Goal: Transaction & Acquisition: Purchase product/service

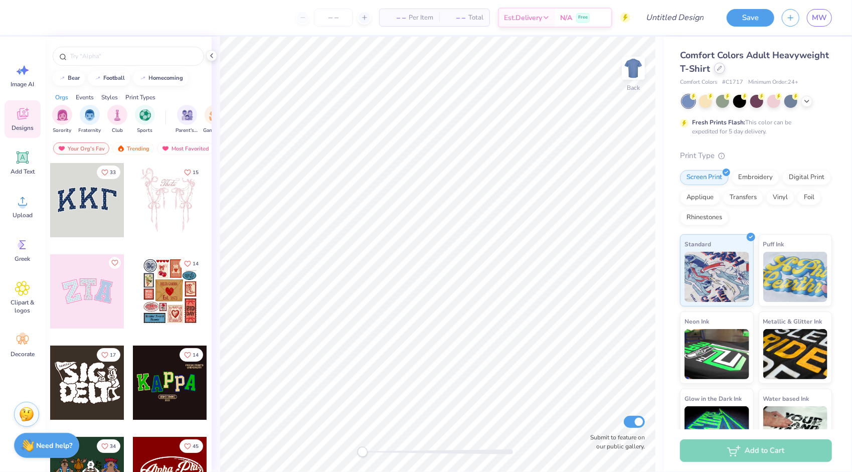
click at [721, 66] on icon at bounding box center [719, 68] width 4 height 4
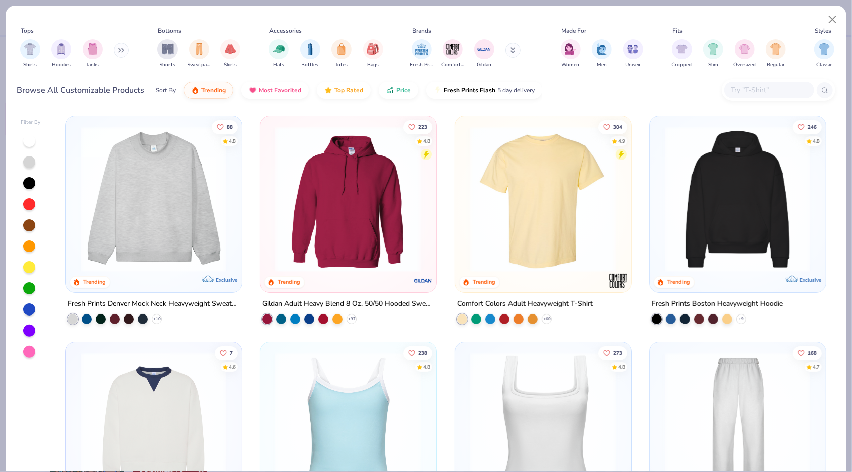
click at [351, 220] on img at bounding box center [347, 199] width 155 height 146
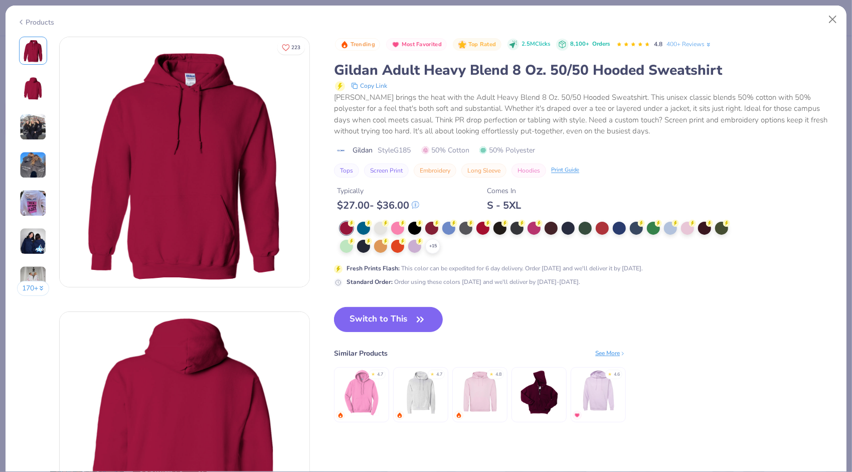
click at [427, 145] on span "50% Cotton" at bounding box center [446, 150] width 48 height 11
click at [383, 228] on div at bounding box center [380, 227] width 13 height 13
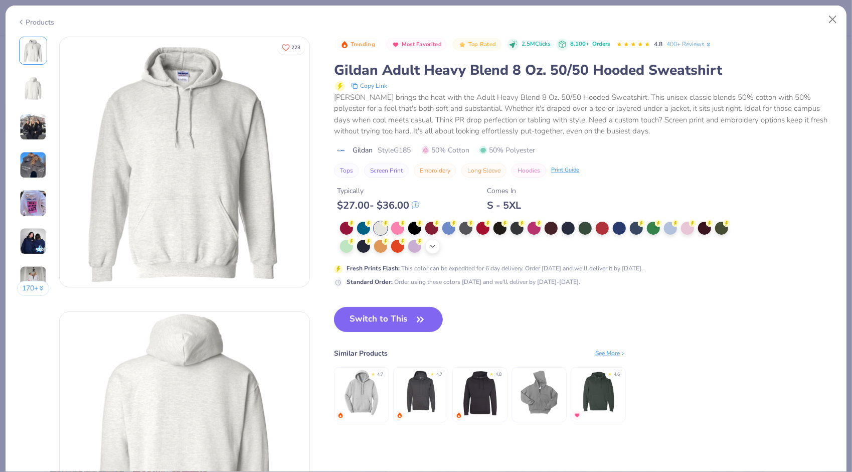
click at [434, 244] on icon at bounding box center [433, 246] width 8 height 8
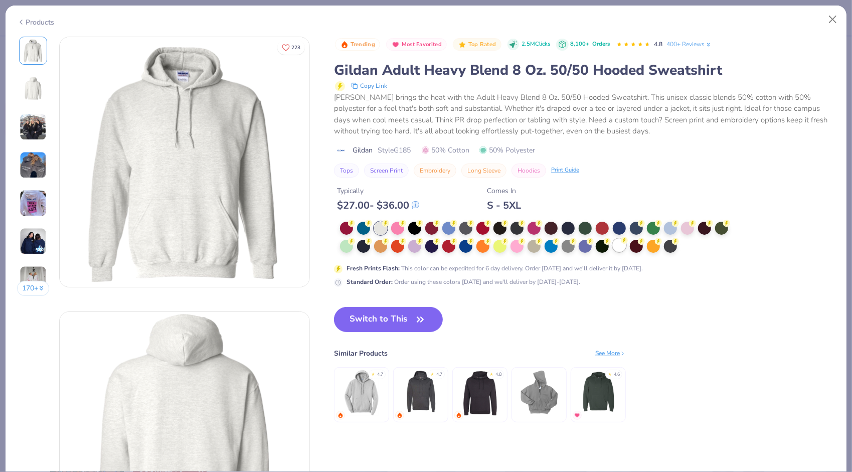
click at [621, 246] on div at bounding box center [619, 245] width 13 height 13
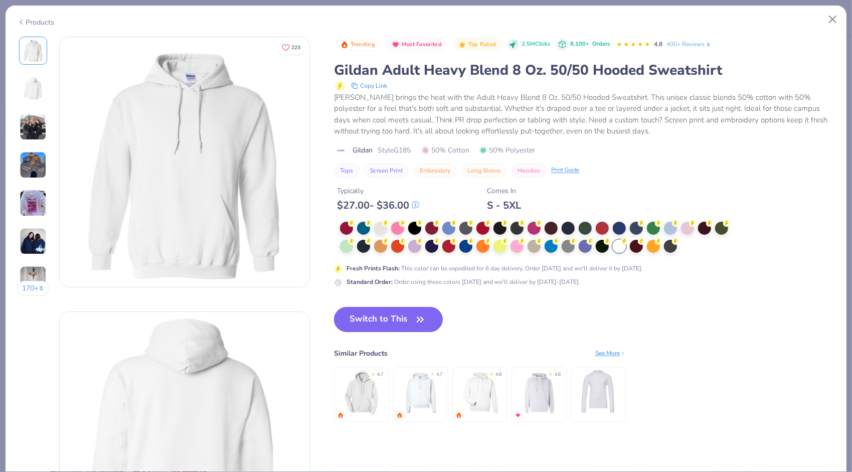
click at [388, 321] on button "Switch to This" at bounding box center [388, 319] width 109 height 25
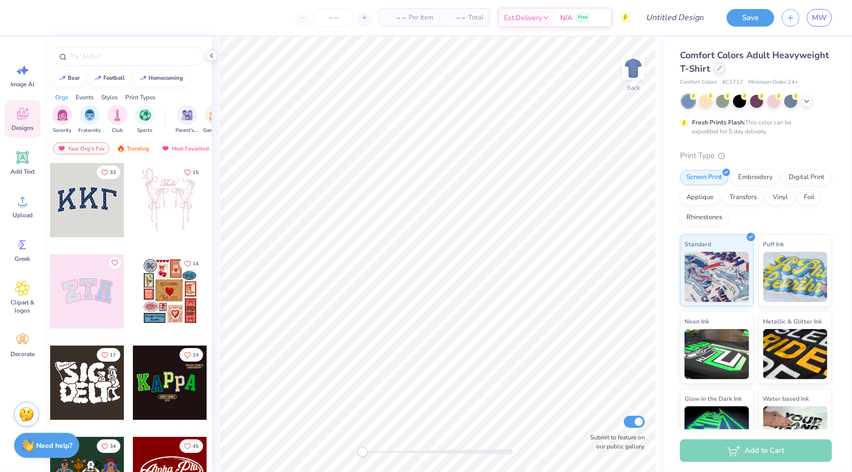
click at [725, 71] on div at bounding box center [719, 68] width 11 height 11
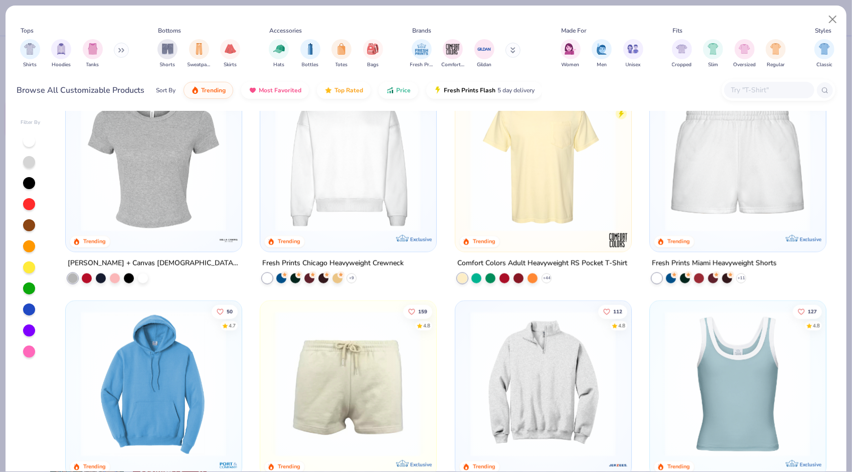
scroll to position [618, 0]
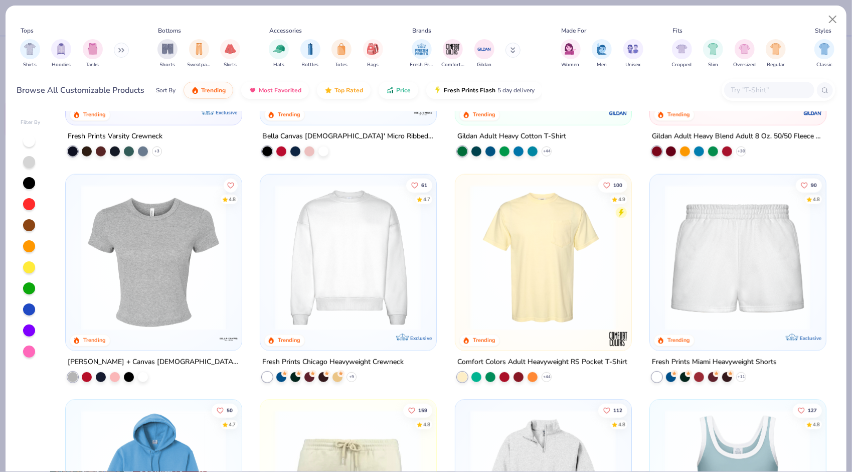
click at [175, 231] on img at bounding box center [153, 257] width 155 height 146
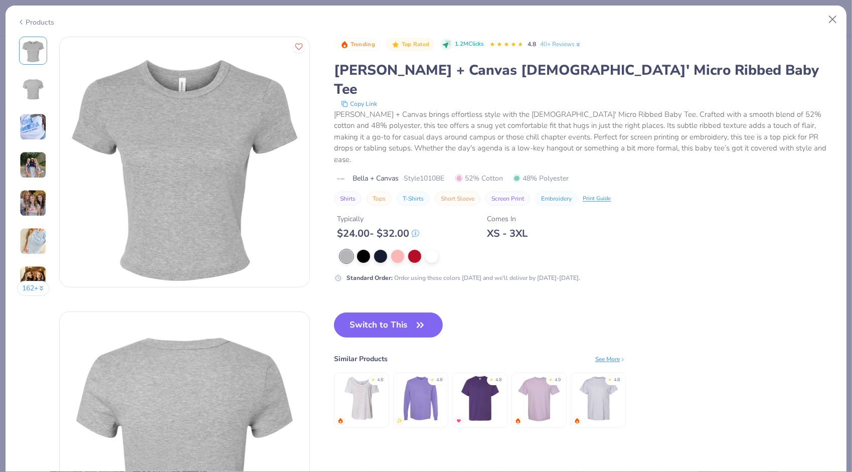
click at [662, 208] on div "Typically $ 24.00 - $ 32.00 Comes In XS - 3XL" at bounding box center [584, 223] width 501 height 34
click at [432, 249] on div at bounding box center [431, 255] width 13 height 13
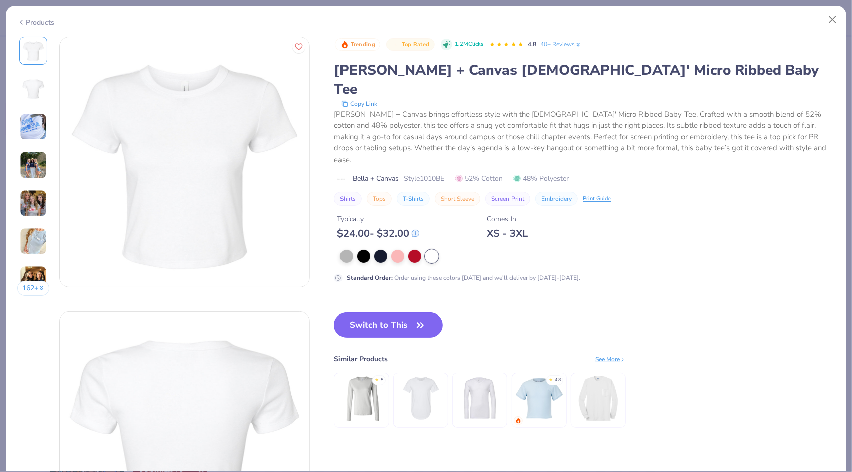
click at [395, 312] on button "Switch to This" at bounding box center [388, 324] width 109 height 25
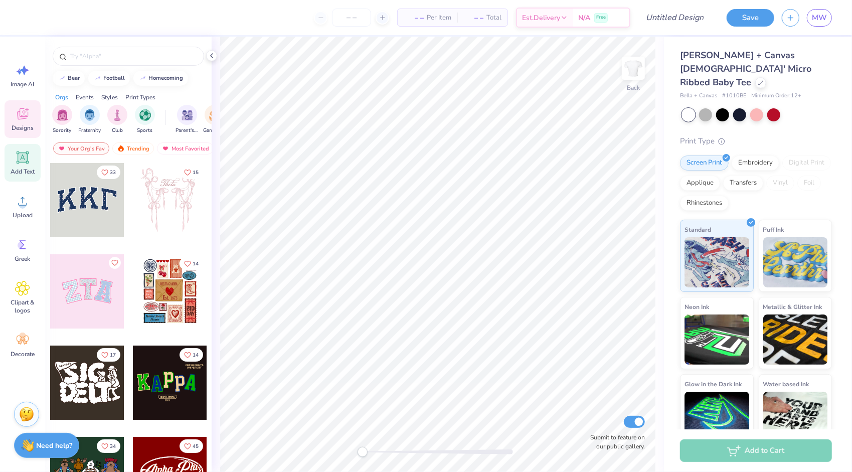
click at [21, 168] on span "Add Text" at bounding box center [23, 171] width 24 height 8
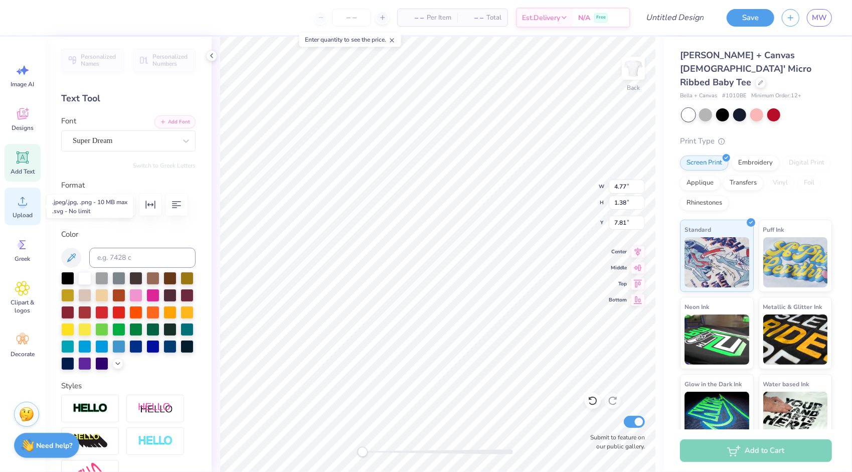
click at [22, 208] on circle at bounding box center [22, 205] width 7 height 7
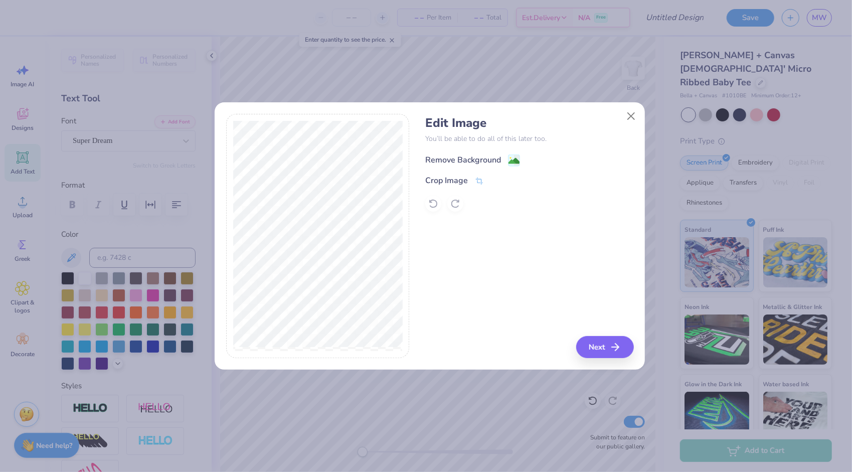
click at [508, 161] on icon at bounding box center [514, 160] width 12 height 12
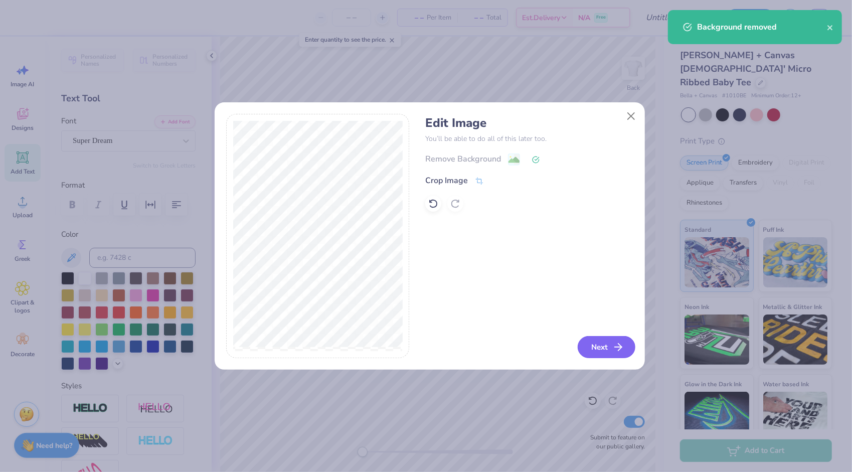
click at [599, 346] on button "Next" at bounding box center [607, 347] width 58 height 22
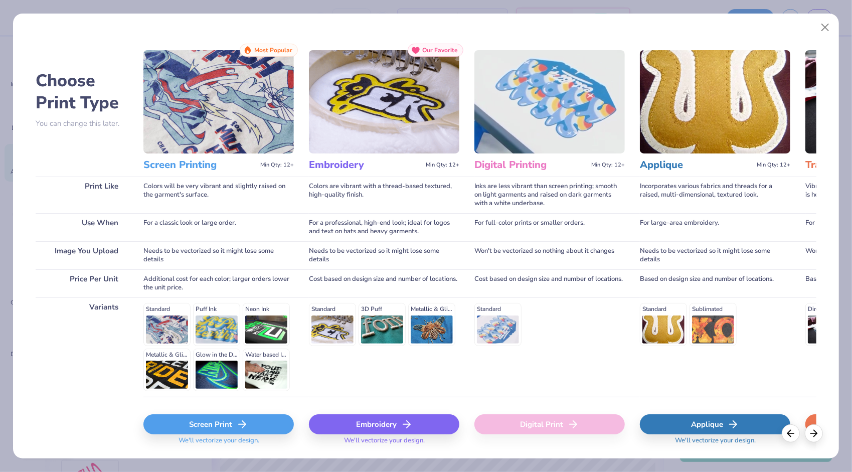
click at [266, 422] on div "Screen Print" at bounding box center [218, 424] width 150 height 20
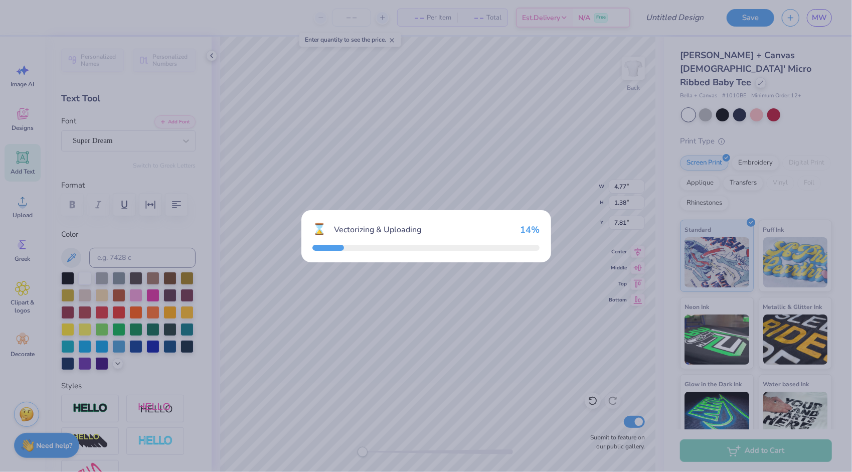
type input "9.18"
type input "5.57"
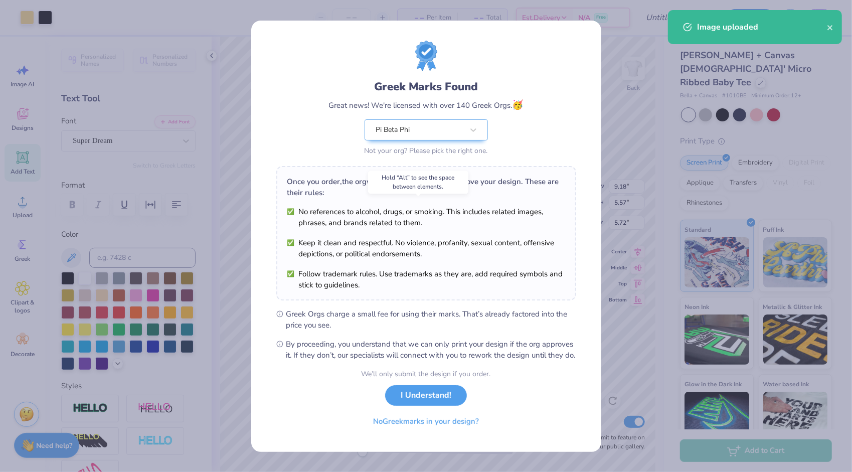
click at [503, 206] on li "No references to alcohol, drugs, or smoking. This includes related images, phra…" at bounding box center [426, 217] width 278 height 22
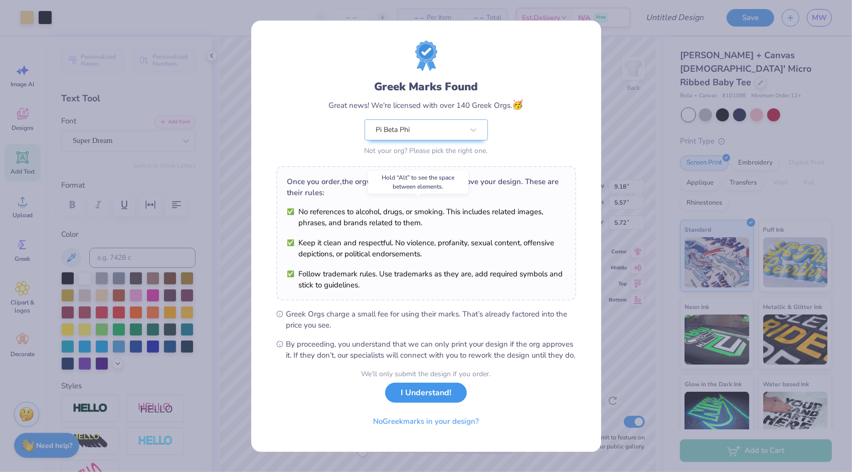
click at [432, 401] on button "I Understand!" at bounding box center [426, 393] width 82 height 21
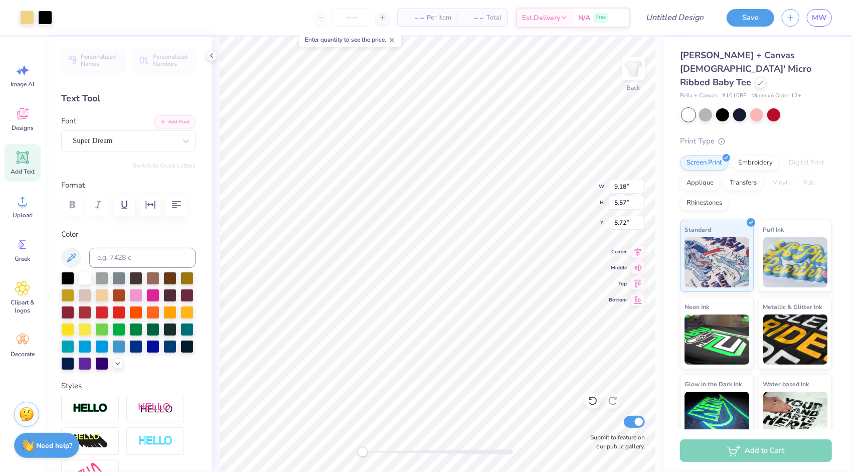
type input "3.62"
type input "10.34"
type input "6.27"
type input "2.92"
type input "4.77"
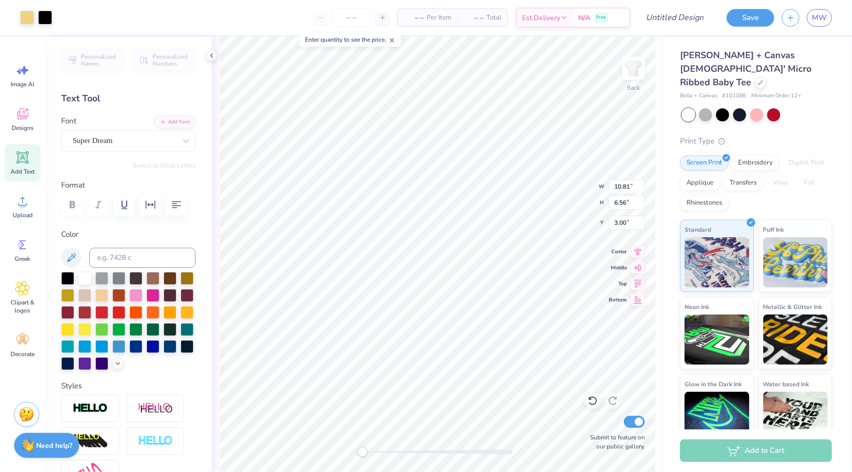
type input "1.38"
type input "7.81"
click at [758, 79] on icon at bounding box center [760, 81] width 5 height 5
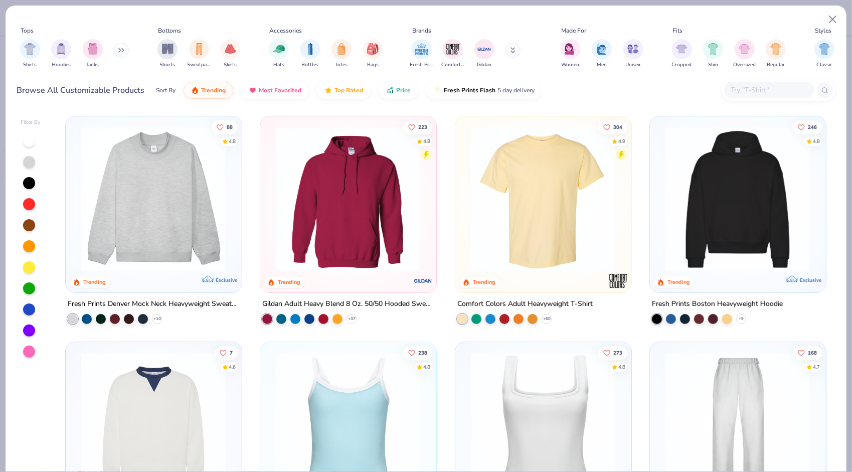
click at [364, 234] on img at bounding box center [347, 199] width 155 height 146
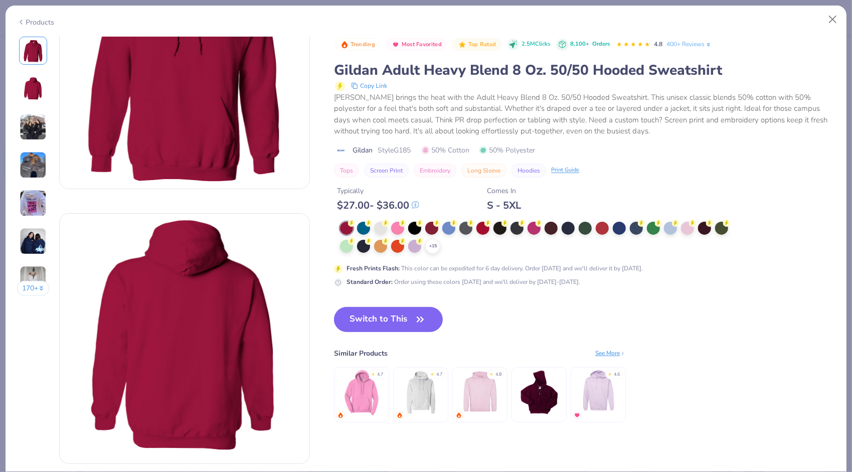
scroll to position [98, 0]
click at [434, 245] on polyline at bounding box center [433, 246] width 4 height 2
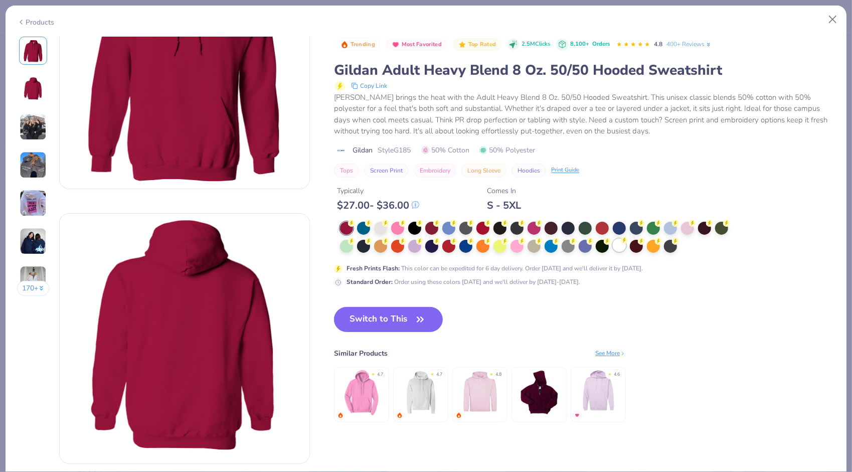
click at [618, 244] on div at bounding box center [619, 245] width 13 height 13
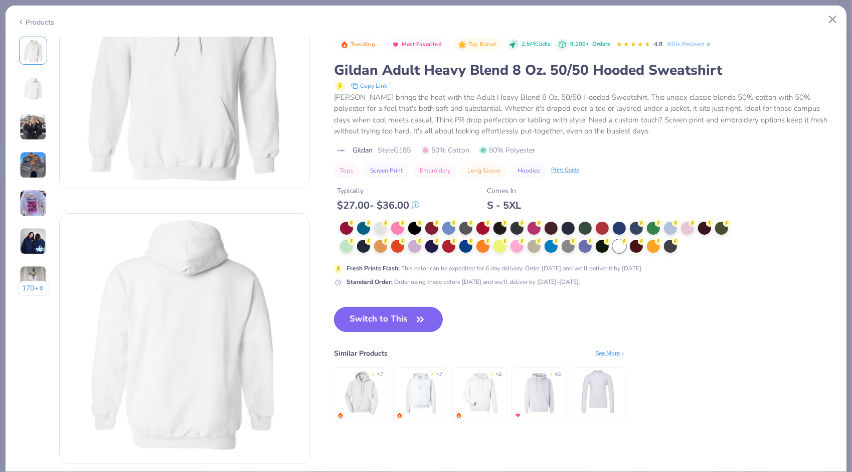
click at [382, 322] on button "Switch to This" at bounding box center [388, 319] width 109 height 25
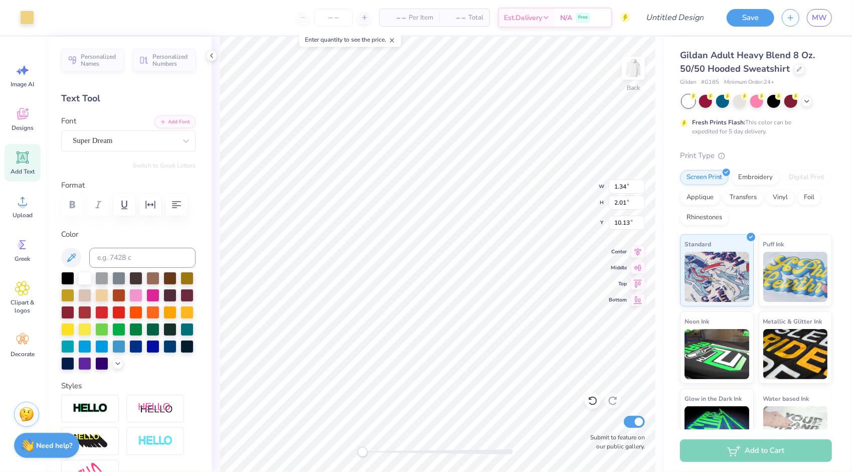
type input "9.91"
click at [22, 205] on icon at bounding box center [22, 201] width 9 height 9
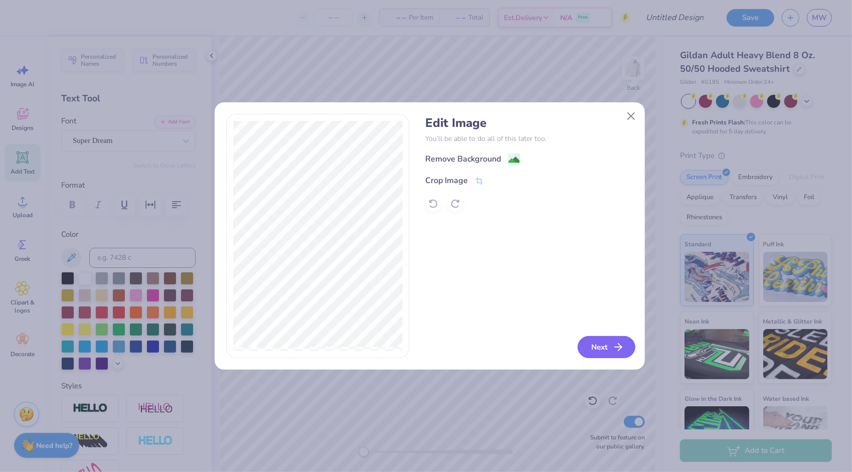
click at [603, 347] on button "Next" at bounding box center [607, 347] width 58 height 22
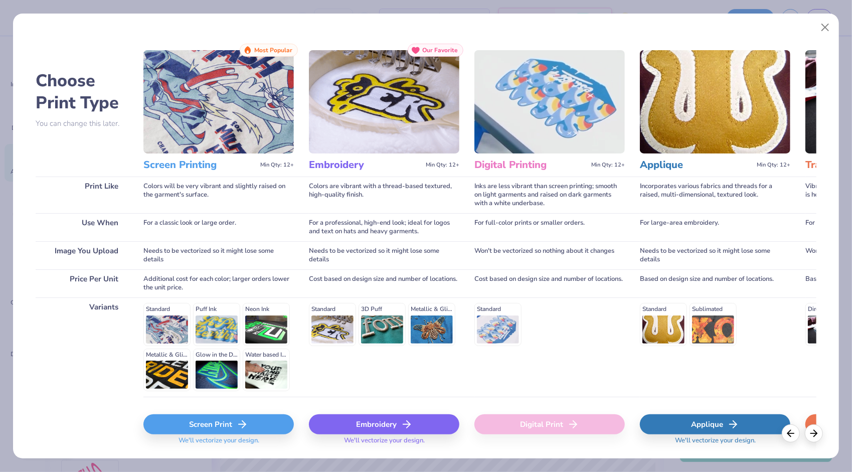
click at [239, 424] on line at bounding box center [242, 424] width 7 height 0
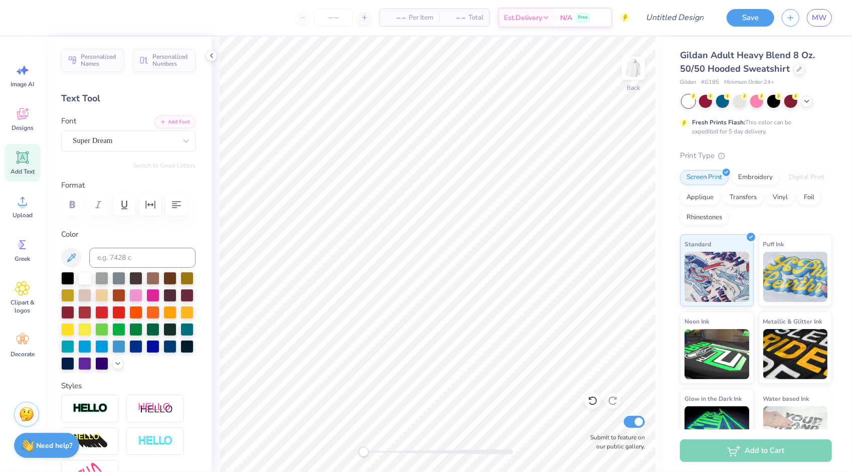
click at [627, 18] on icon at bounding box center [625, 18] width 5 height 7
click at [22, 204] on circle at bounding box center [22, 205] width 7 height 7
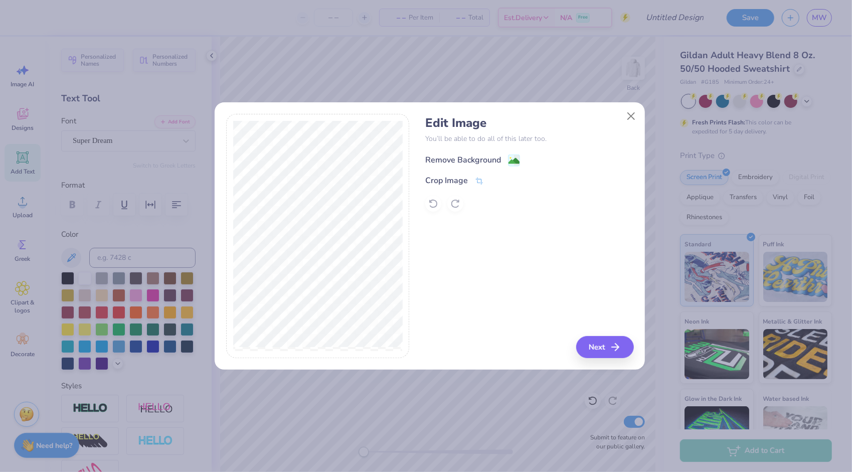
click at [514, 161] on image at bounding box center [513, 160] width 11 height 11
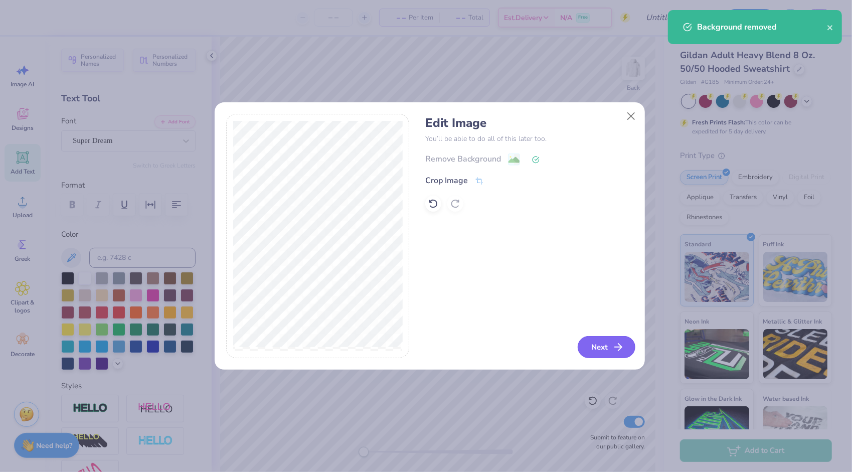
click at [594, 350] on button "Next" at bounding box center [607, 347] width 58 height 22
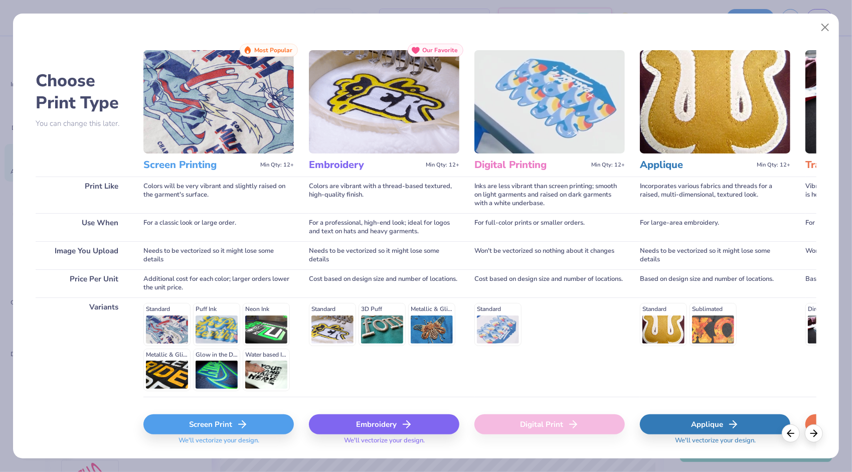
click at [254, 419] on div "Screen Print" at bounding box center [218, 424] width 150 height 20
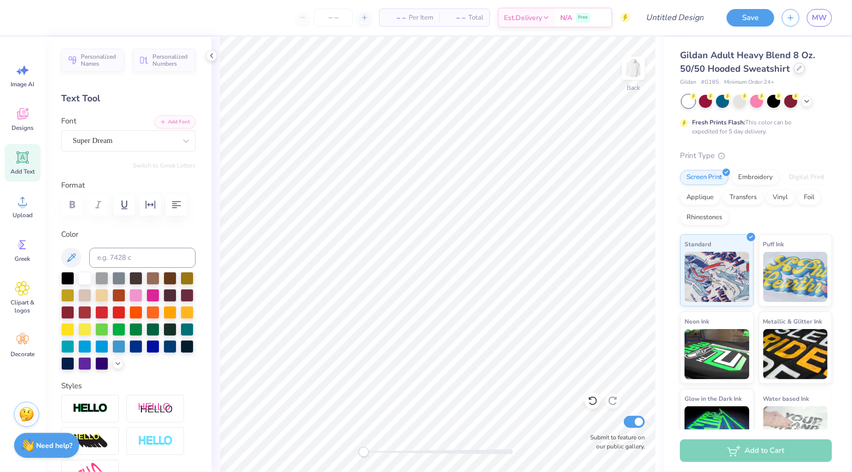
click at [797, 68] on icon at bounding box center [799, 68] width 5 height 5
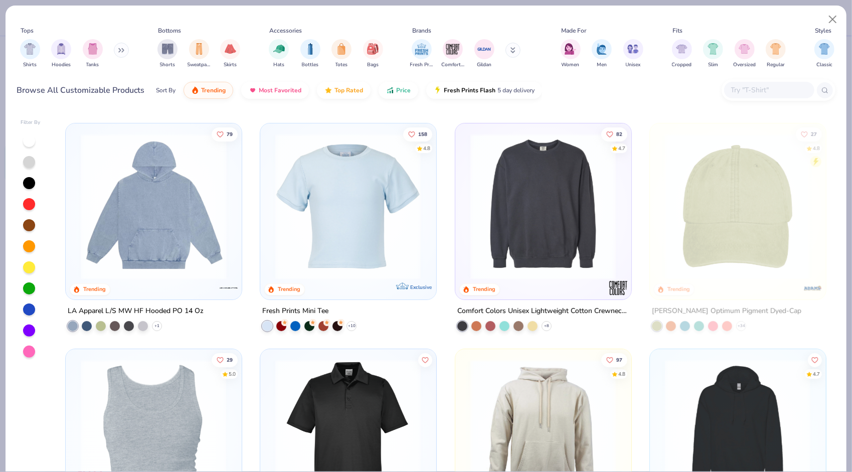
scroll to position [2246, 0]
click at [186, 248] on img at bounding box center [154, 207] width 156 height 146
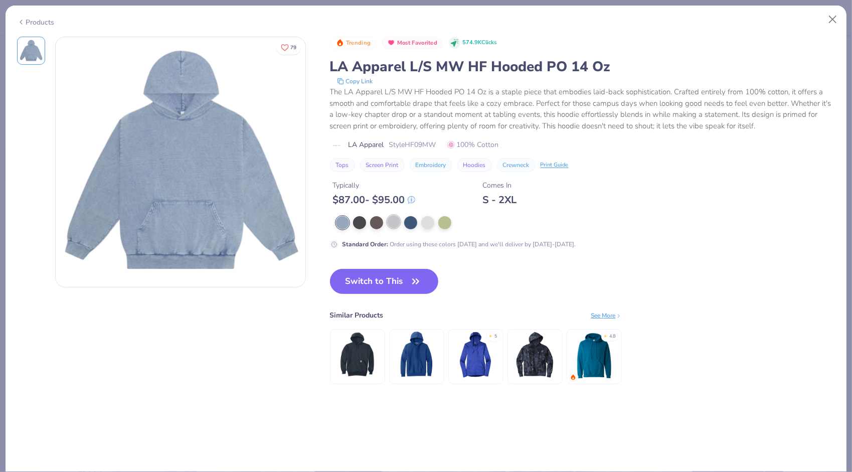
click at [395, 223] on div at bounding box center [393, 221] width 13 height 13
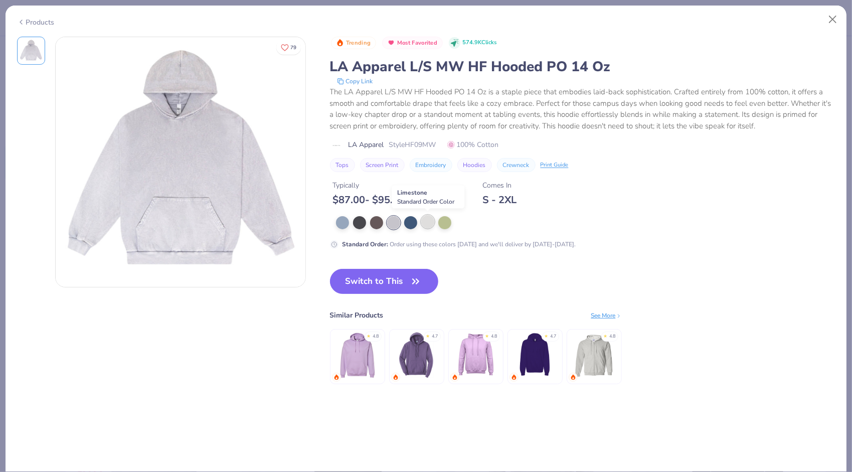
click at [429, 222] on div at bounding box center [427, 221] width 13 height 13
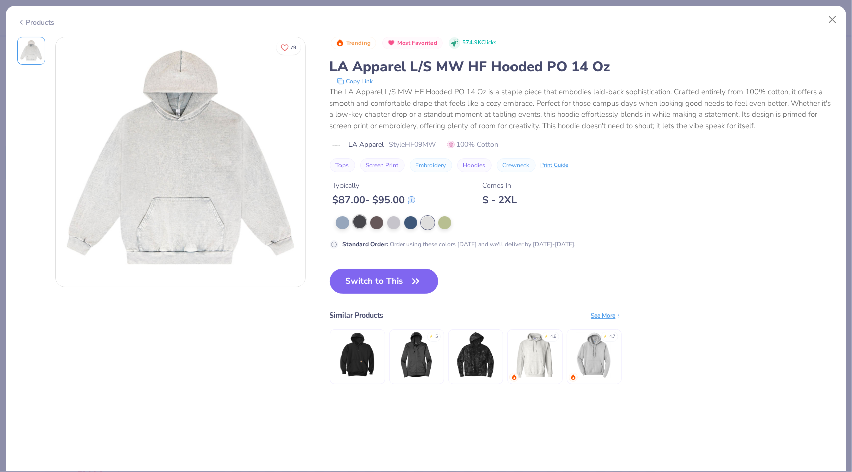
click at [359, 219] on div at bounding box center [359, 221] width 13 height 13
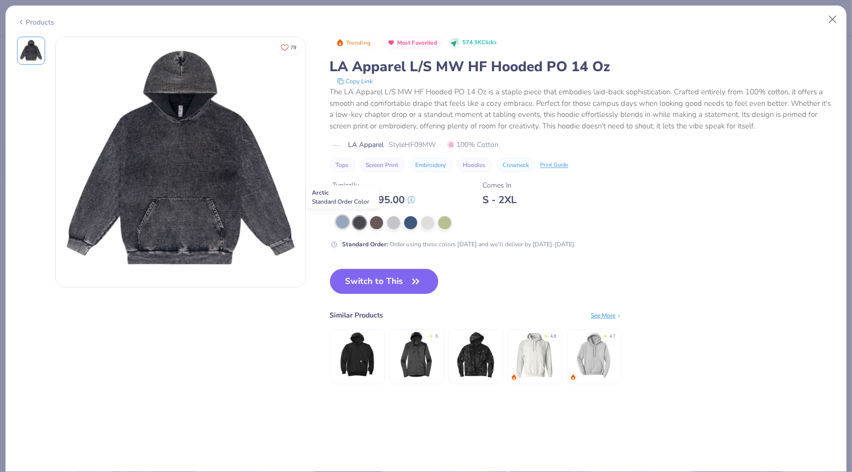
click at [343, 218] on div at bounding box center [342, 221] width 13 height 13
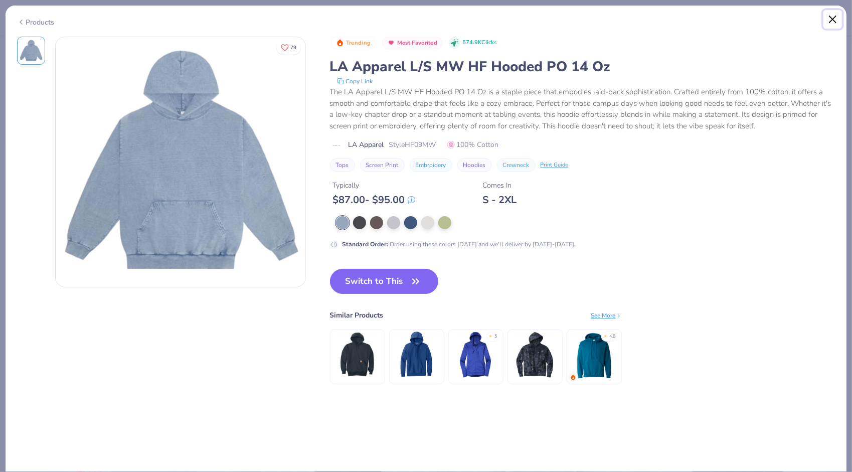
click at [832, 14] on button "Close" at bounding box center [832, 19] width 19 height 19
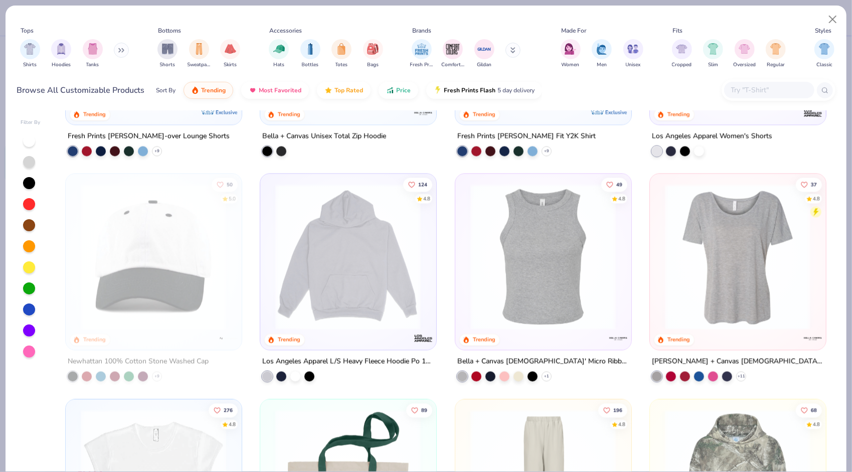
scroll to position [1294, 0]
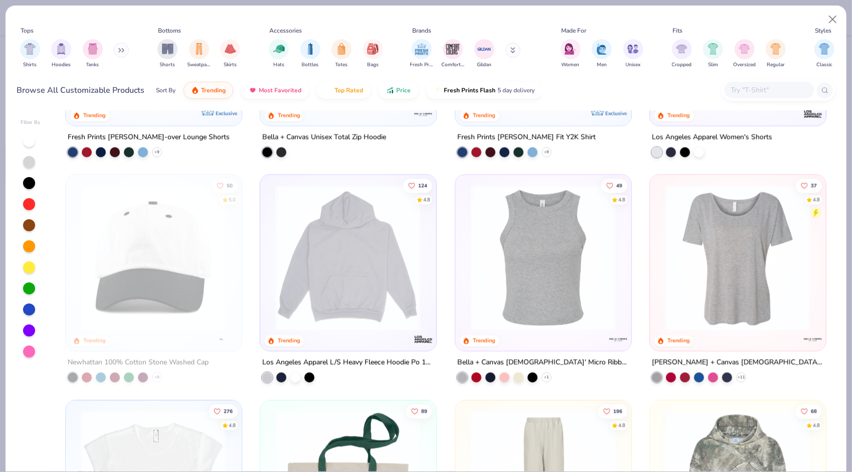
click at [370, 315] on img at bounding box center [347, 258] width 155 height 146
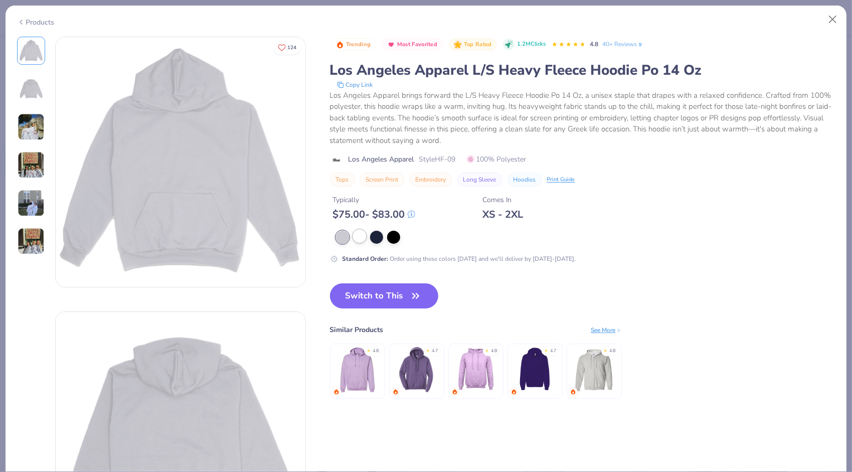
click at [360, 233] on div at bounding box center [359, 236] width 13 height 13
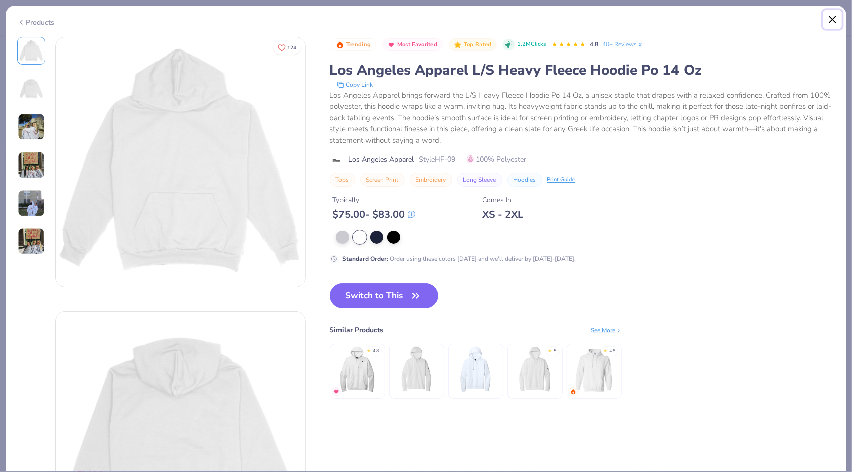
click at [833, 14] on button "Close" at bounding box center [832, 19] width 19 height 19
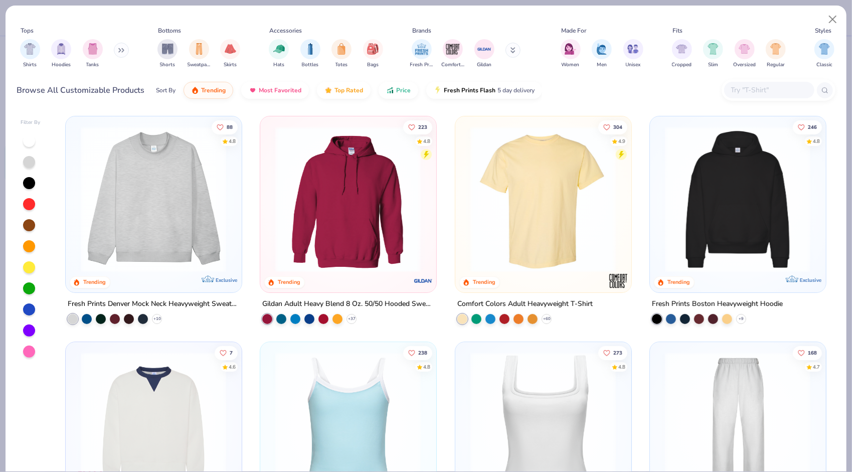
click at [184, 201] on img at bounding box center [153, 199] width 155 height 146
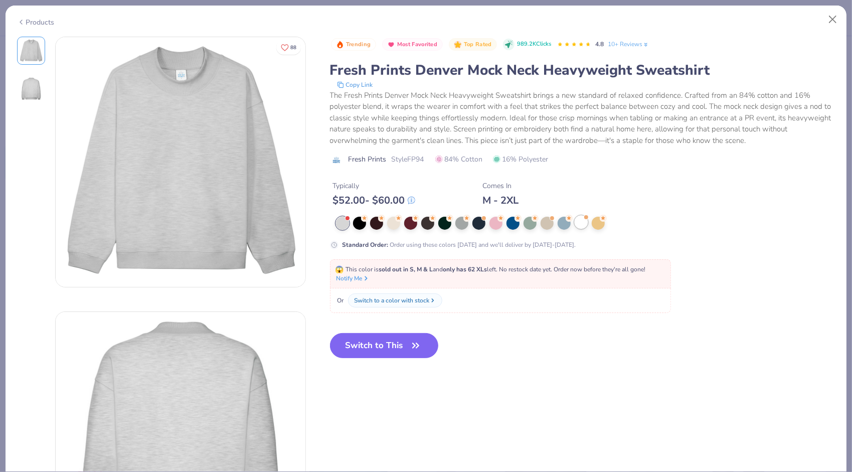
click at [581, 225] on div at bounding box center [581, 222] width 13 height 13
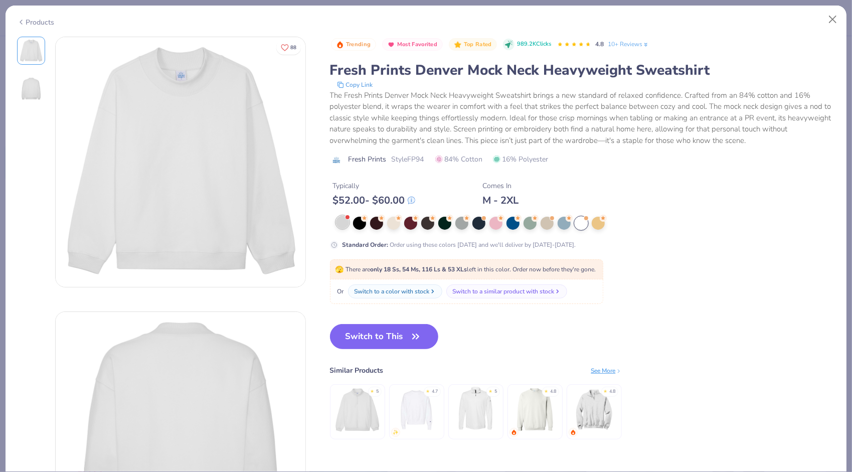
click at [342, 228] on div at bounding box center [342, 222] width 13 height 13
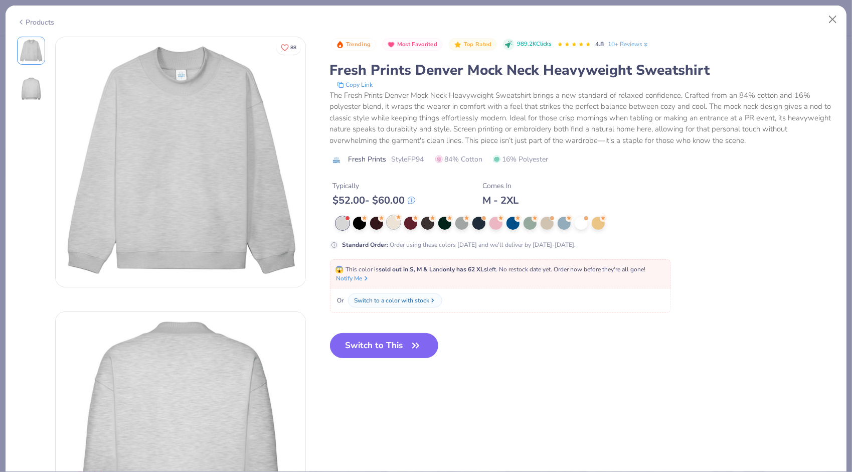
click at [392, 226] on div at bounding box center [393, 222] width 13 height 13
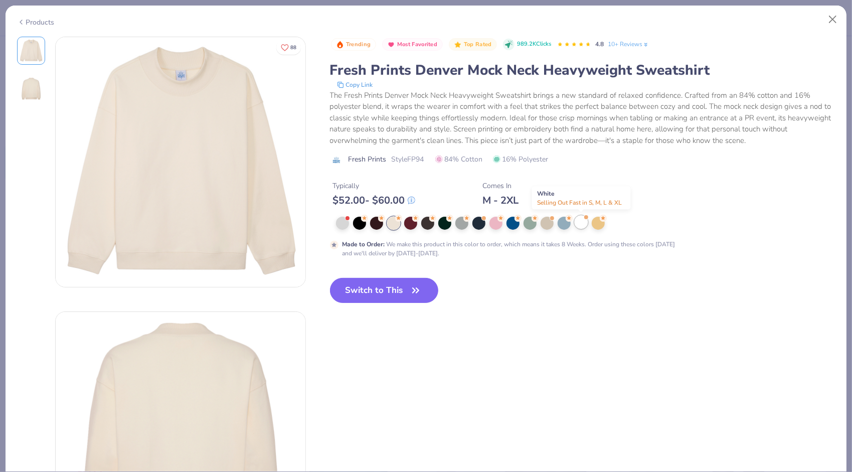
click at [581, 227] on div at bounding box center [581, 222] width 13 height 13
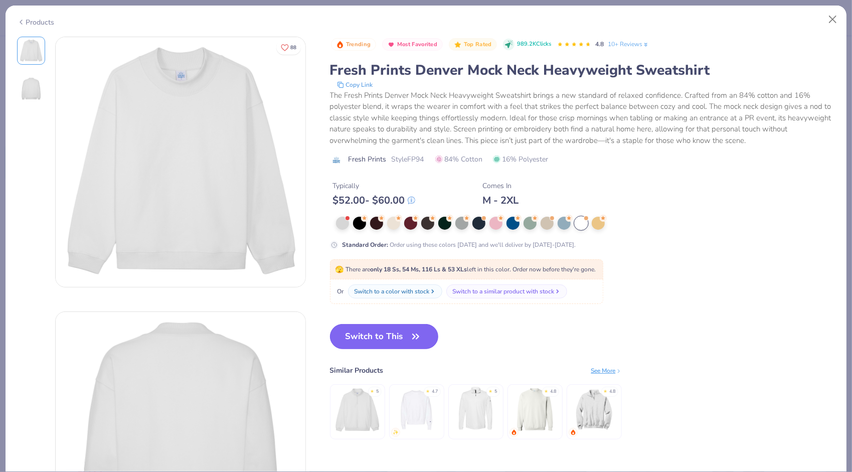
click at [426, 337] on button "Switch to This" at bounding box center [384, 336] width 109 height 25
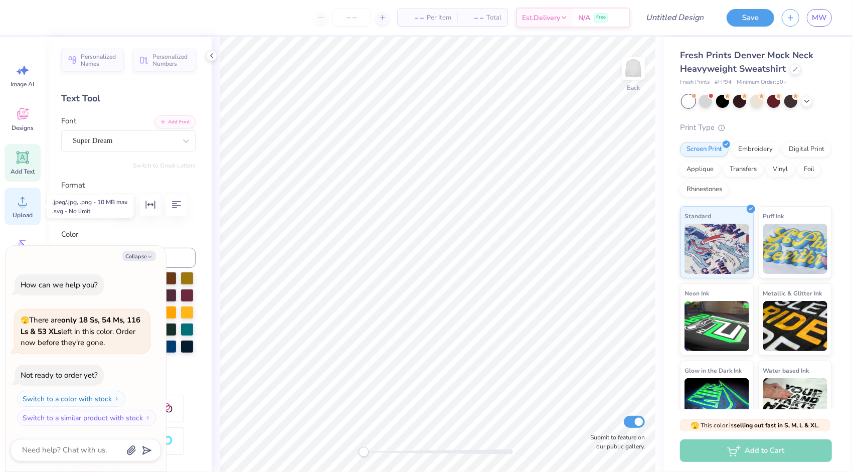
click at [22, 201] on icon at bounding box center [22, 201] width 15 height 15
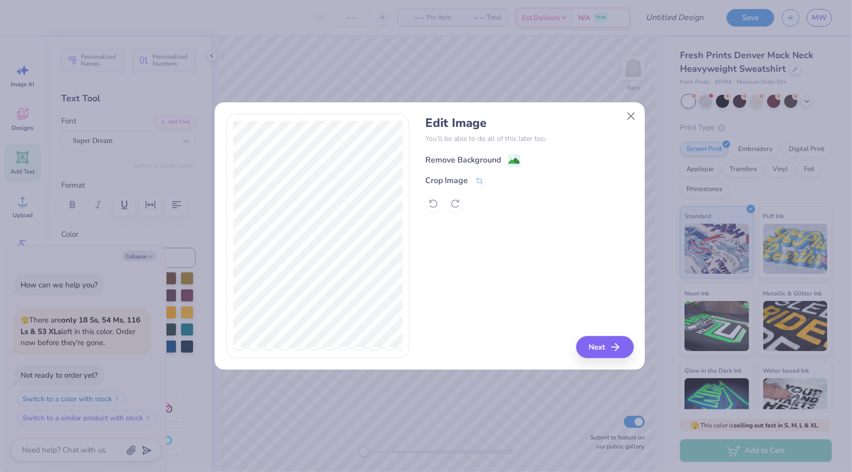
click at [508, 163] on image at bounding box center [513, 160] width 11 height 11
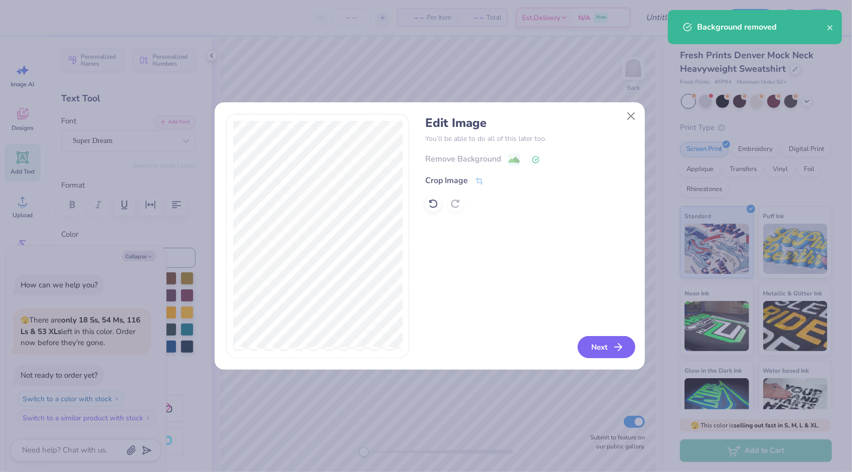
click at [597, 351] on button "Next" at bounding box center [607, 347] width 58 height 22
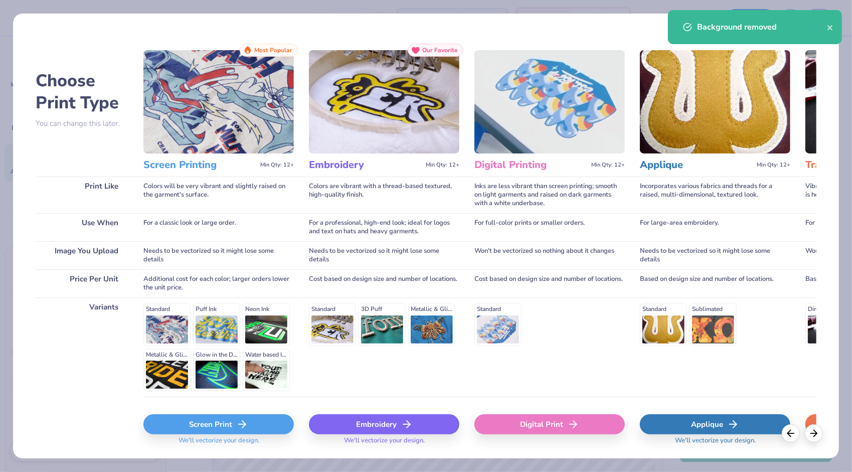
click at [231, 429] on div "Screen Print" at bounding box center [218, 424] width 150 height 20
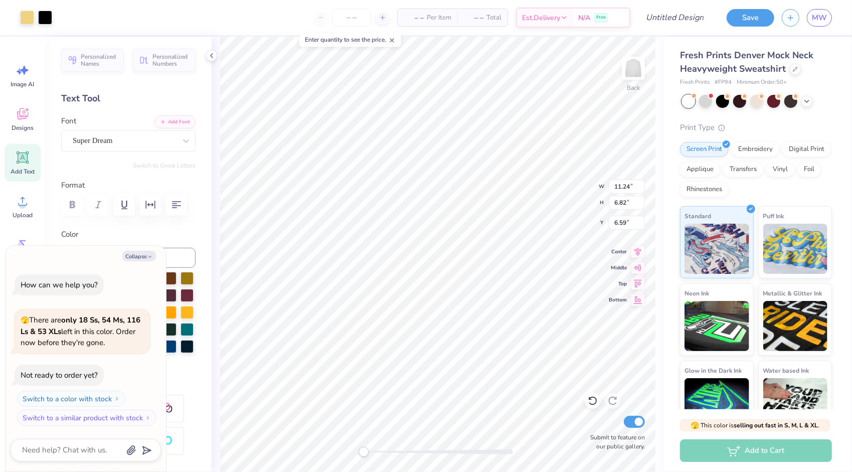
type textarea "x"
type input "4.05"
click at [634, 74] on img at bounding box center [633, 68] width 40 height 40
click at [28, 123] on div "Designs" at bounding box center [23, 119] width 36 height 38
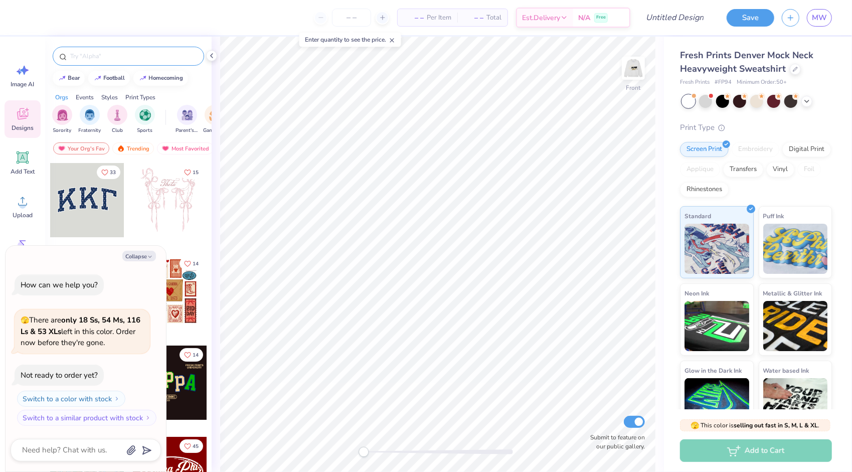
click at [99, 57] on input "text" at bounding box center [133, 56] width 128 height 10
click at [143, 256] on button "Collapse" at bounding box center [139, 256] width 34 height 11
type textarea "x"
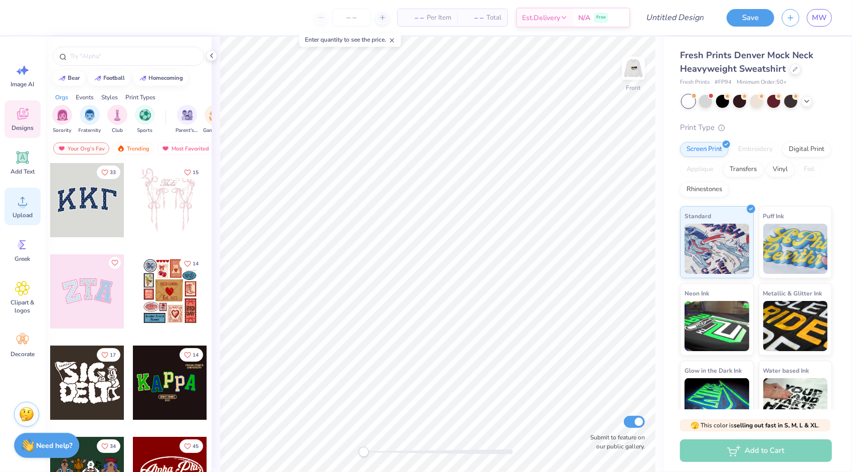
click at [23, 203] on icon at bounding box center [22, 201] width 9 height 9
click at [23, 288] on icon at bounding box center [23, 288] width 6 height 6
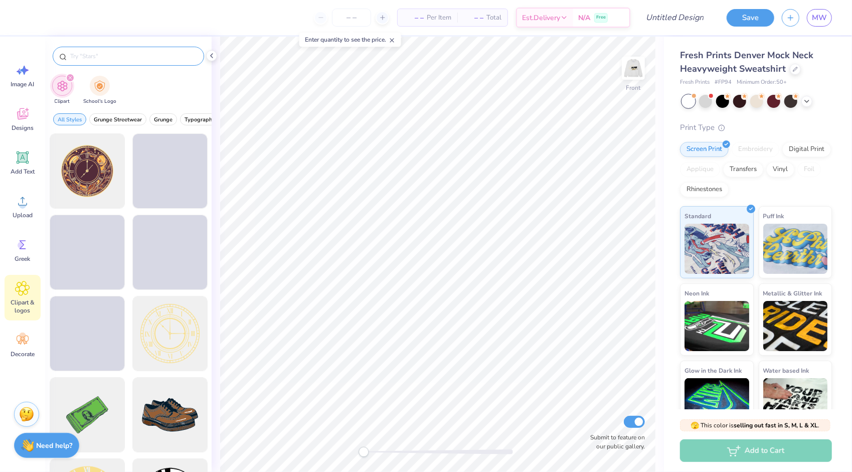
click at [117, 58] on input "text" at bounding box center [133, 56] width 128 height 10
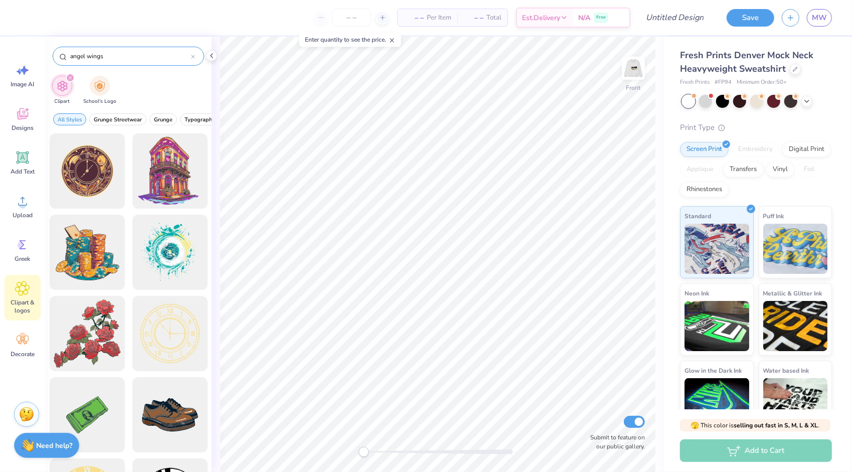
type input "angel wings"
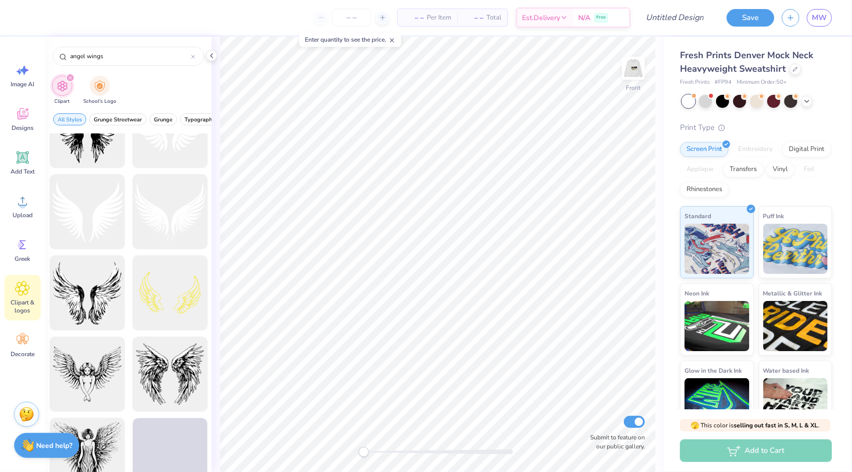
scroll to position [201, 0]
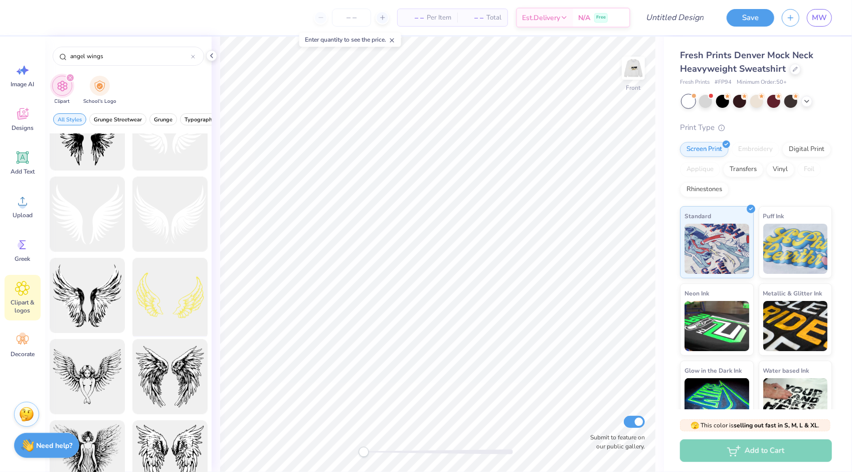
click at [163, 311] on div at bounding box center [169, 295] width 83 height 83
click at [639, 70] on img at bounding box center [633, 68] width 40 height 40
click at [634, 66] on img at bounding box center [633, 68] width 40 height 40
click at [19, 214] on span "Upload" at bounding box center [23, 215] width 20 height 8
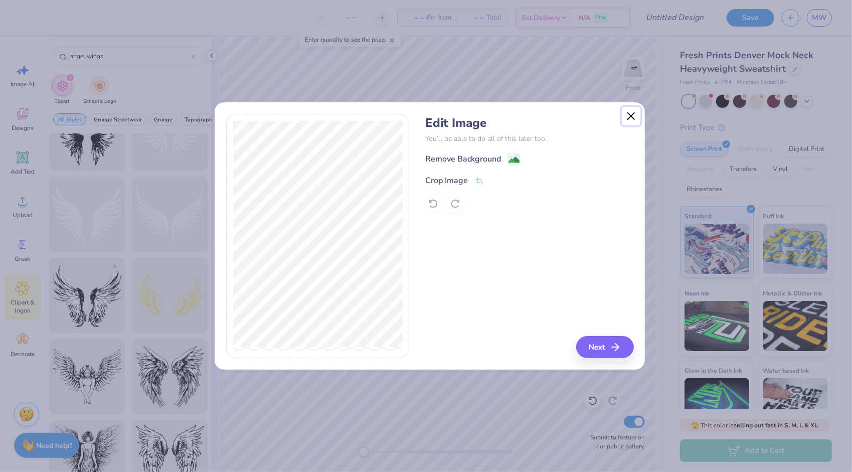
click at [625, 115] on button "Close" at bounding box center [631, 116] width 19 height 19
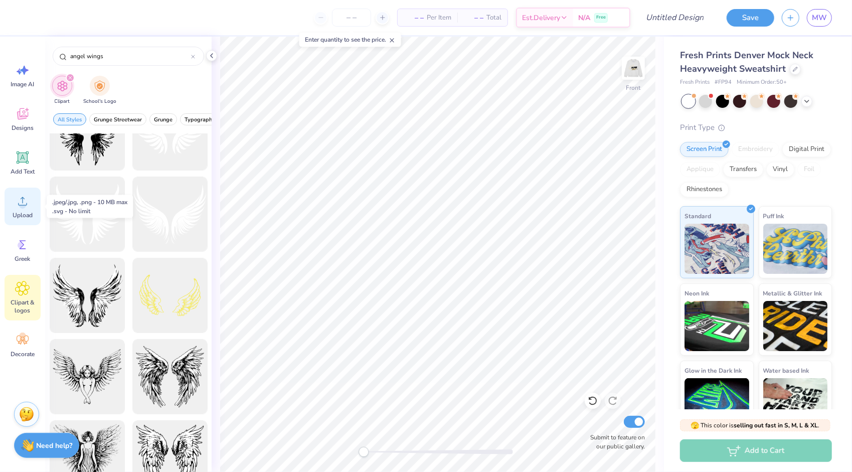
click at [24, 206] on circle at bounding box center [22, 205] width 7 height 7
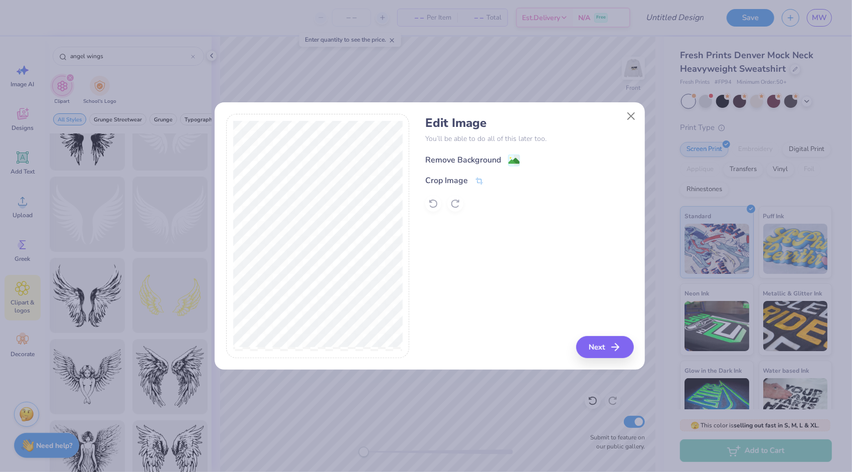
click at [512, 162] on image at bounding box center [513, 160] width 11 height 11
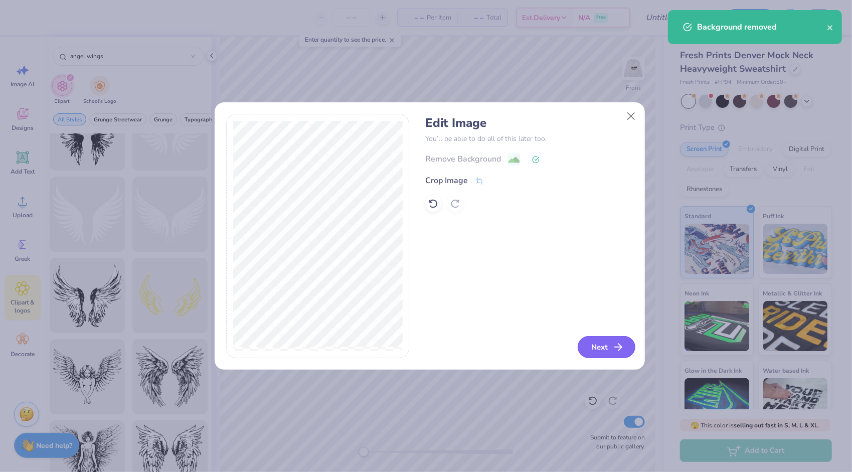
click at [615, 346] on icon "button" at bounding box center [618, 347] width 12 height 12
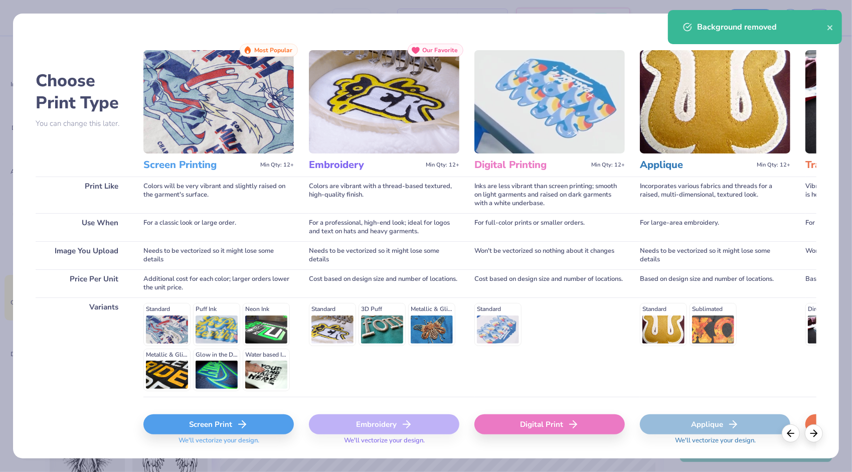
click at [241, 421] on icon at bounding box center [242, 424] width 12 height 12
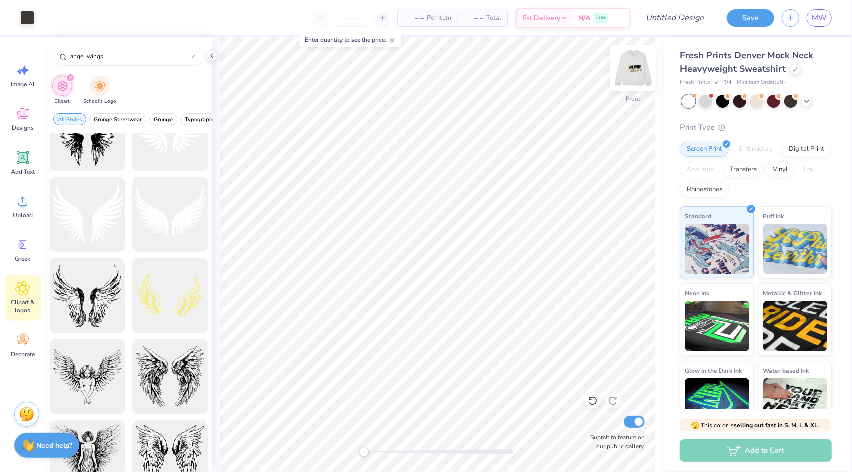
click at [639, 63] on img at bounding box center [633, 68] width 40 height 40
click at [640, 64] on img at bounding box center [633, 68] width 40 height 40
click at [621, 74] on img at bounding box center [633, 68] width 40 height 40
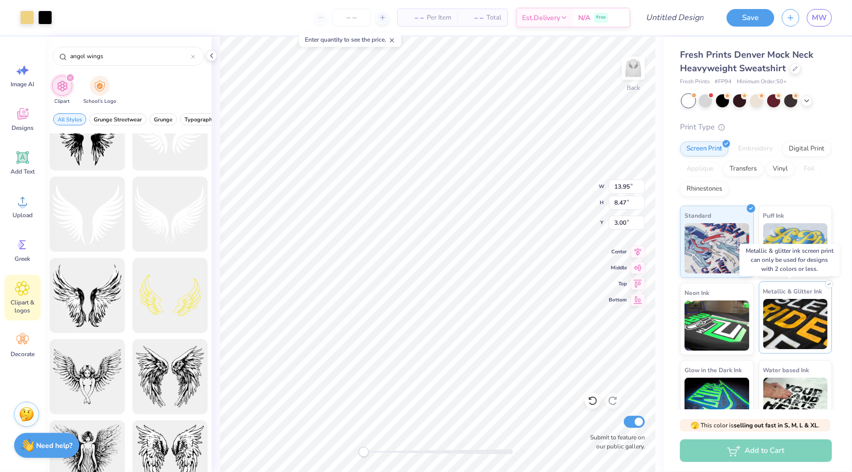
scroll to position [0, 0]
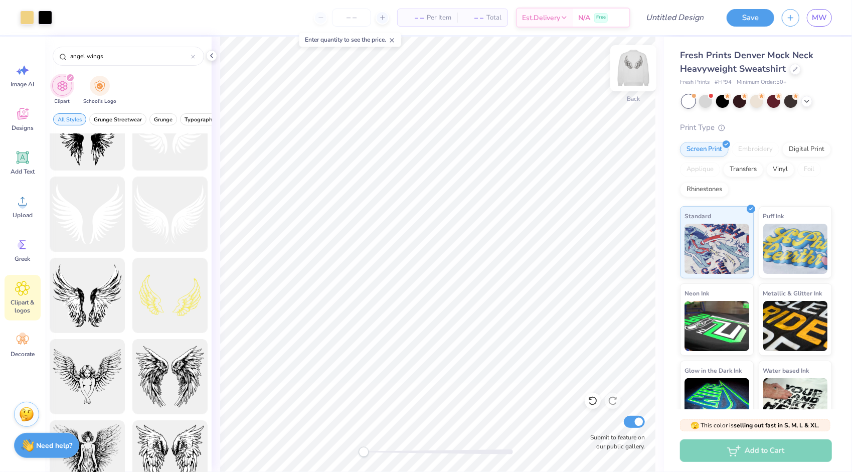
click at [634, 67] on img at bounding box center [633, 68] width 40 height 40
click at [636, 71] on img at bounding box center [633, 68] width 40 height 40
click at [331, 457] on div "Back Submit to feature on our public gallery." at bounding box center [438, 254] width 452 height 435
click at [644, 83] on img at bounding box center [633, 68] width 40 height 40
click at [640, 80] on img at bounding box center [633, 68] width 40 height 40
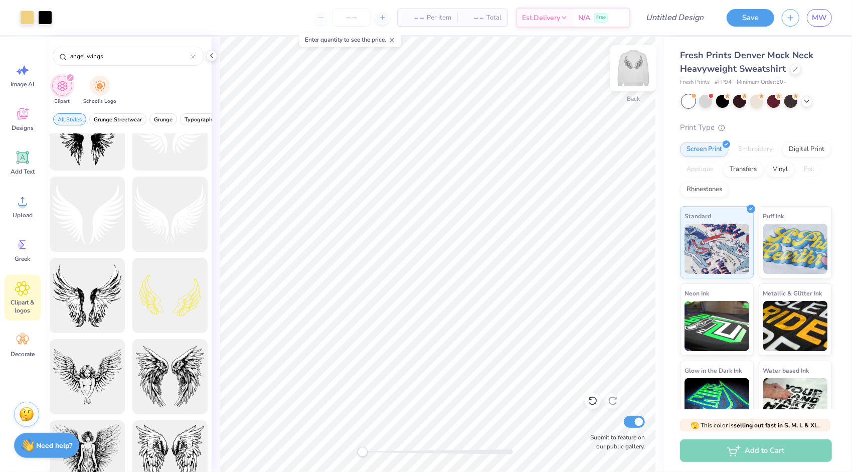
click at [641, 80] on img at bounding box center [633, 68] width 40 height 40
click at [641, 79] on img at bounding box center [633, 68] width 40 height 40
click at [640, 79] on img at bounding box center [633, 68] width 40 height 40
click at [640, 78] on img at bounding box center [633, 68] width 20 height 20
click at [634, 73] on img at bounding box center [633, 68] width 40 height 40
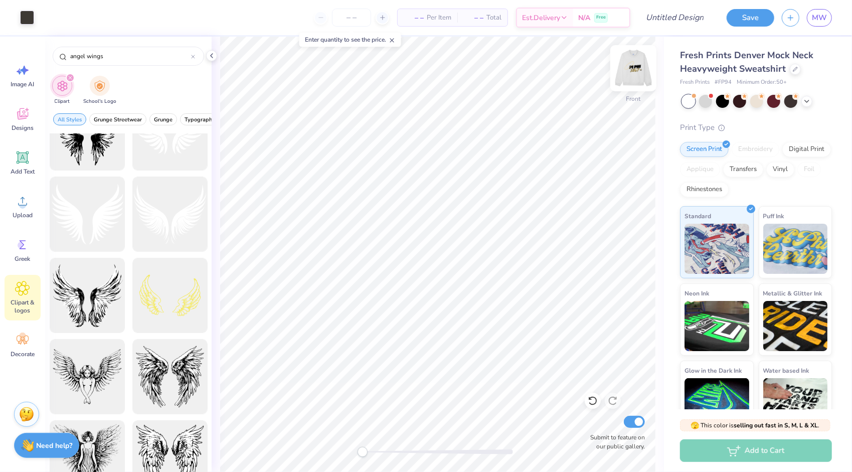
click at [633, 74] on img at bounding box center [633, 68] width 40 height 40
click at [633, 75] on img at bounding box center [633, 68] width 40 height 40
click at [634, 73] on img at bounding box center [633, 68] width 40 height 40
click at [633, 72] on img at bounding box center [633, 68] width 40 height 40
type input "10.32"
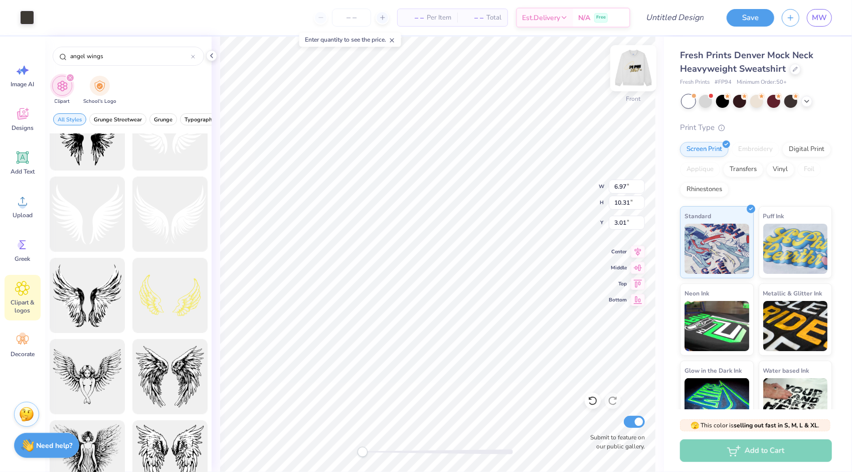
type input "3.00"
type input "7.82"
type input "6.97"
type input "10.32"
type input "6.38"
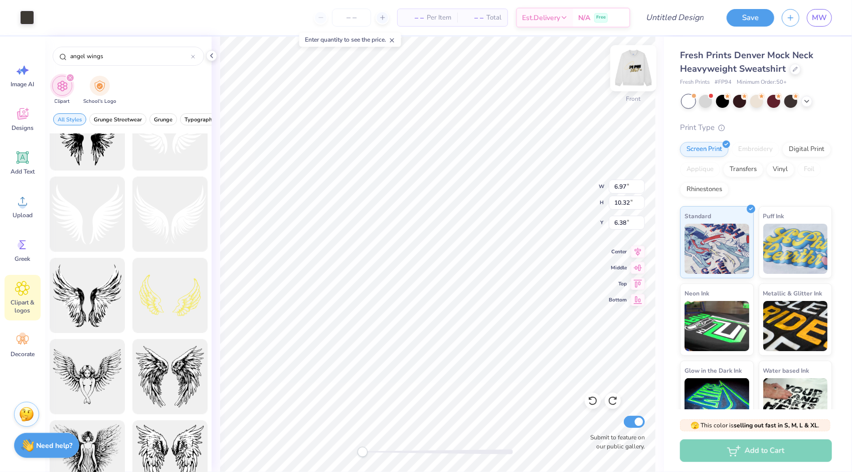
type input "7.90"
type input "10.32"
type input "7.90"
click at [592, 399] on icon at bounding box center [593, 401] width 10 height 10
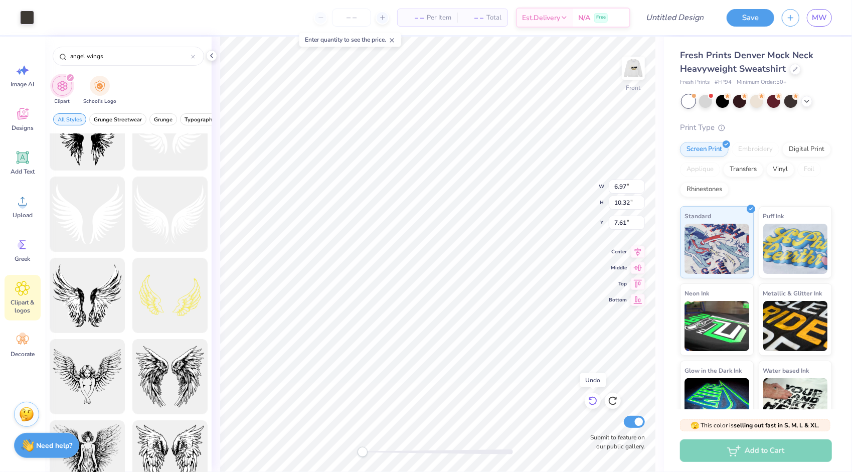
click at [592, 399] on icon at bounding box center [593, 401] width 10 height 10
type input "6.38"
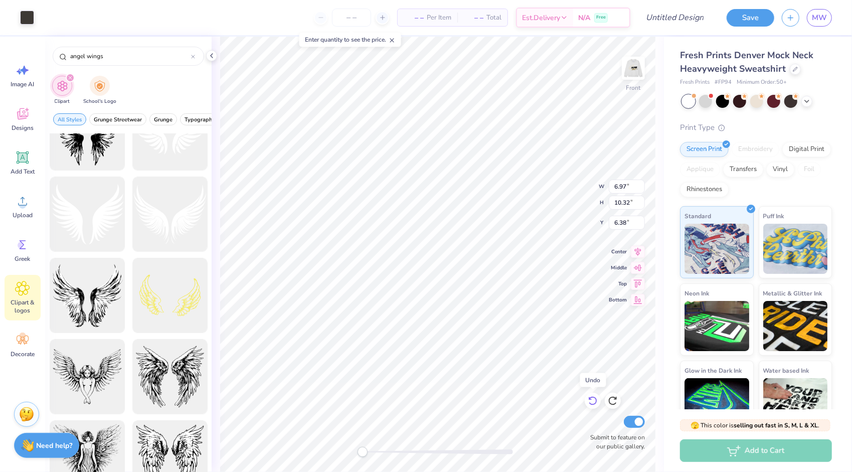
click at [592, 399] on icon at bounding box center [593, 401] width 10 height 10
click at [631, 64] on img at bounding box center [633, 68] width 40 height 40
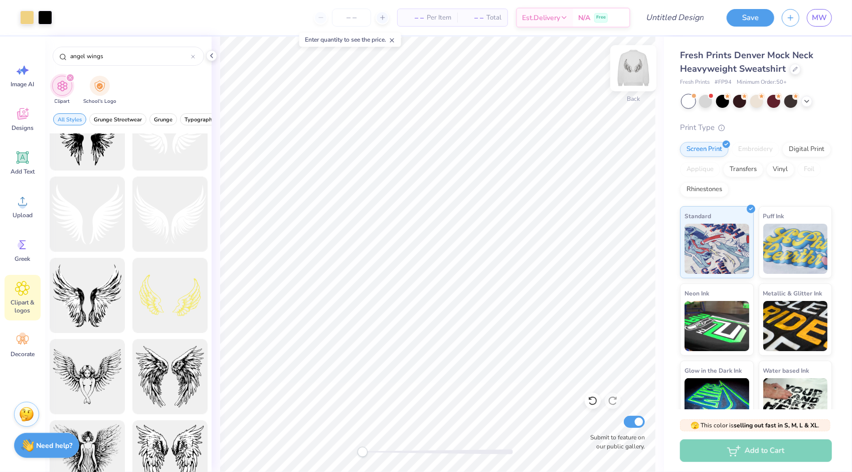
click at [633, 78] on img at bounding box center [633, 68] width 40 height 40
click at [634, 80] on img at bounding box center [633, 68] width 40 height 40
click at [635, 80] on img at bounding box center [633, 68] width 40 height 40
click at [625, 71] on img at bounding box center [633, 68] width 40 height 40
click at [625, 71] on img at bounding box center [633, 68] width 20 height 20
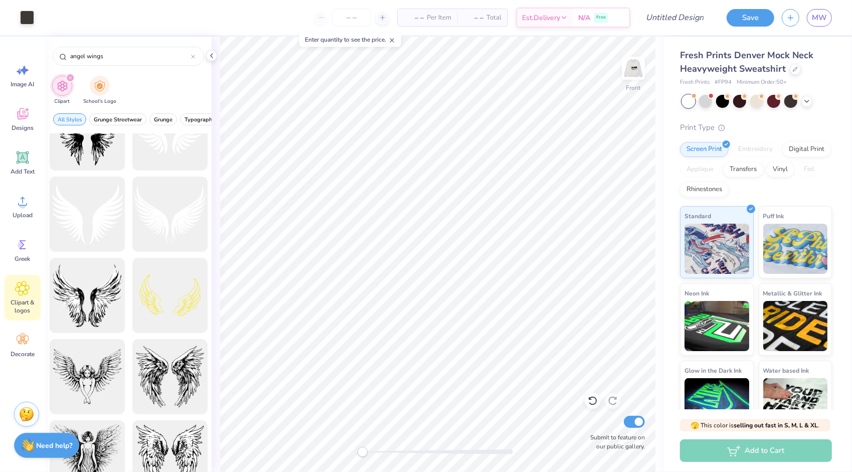
click at [625, 71] on img at bounding box center [633, 68] width 20 height 20
click at [626, 70] on img at bounding box center [633, 68] width 40 height 40
click at [626, 70] on img at bounding box center [633, 68] width 20 height 20
click at [734, 19] on button "Save" at bounding box center [750, 17] width 48 height 18
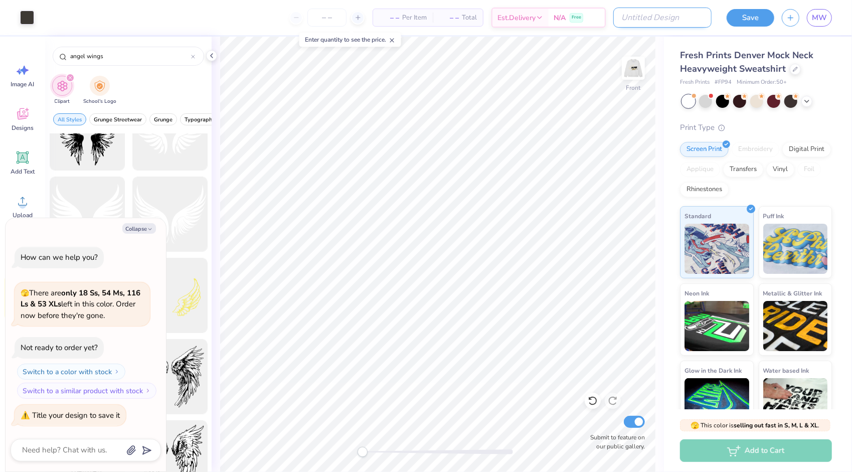
type textarea "x"
click at [677, 20] on input "Design Title" at bounding box center [662, 18] width 98 height 20
type input "w"
type textarea "x"
type input "wi"
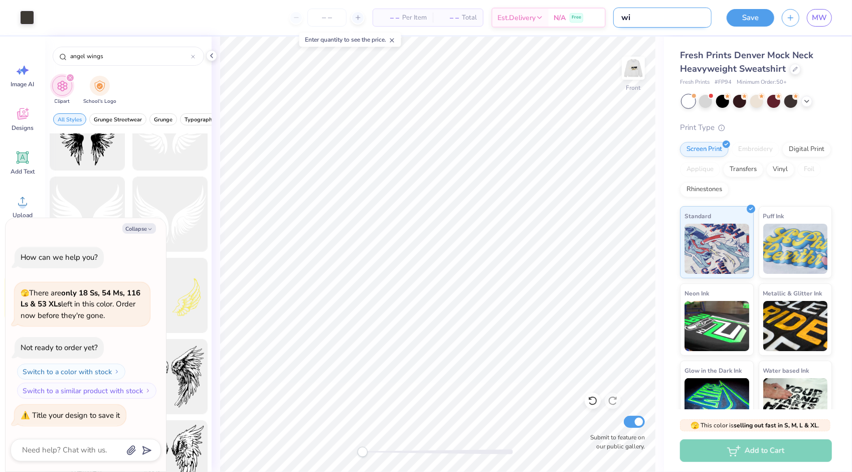
type textarea "x"
type input "win"
type textarea "x"
type input "wi"
type textarea "x"
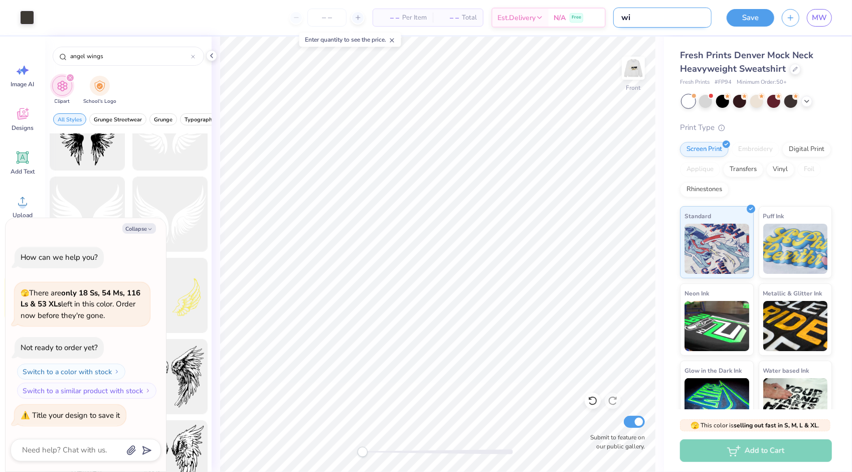
type input "w"
type textarea "x"
type input "p"
type textarea "x"
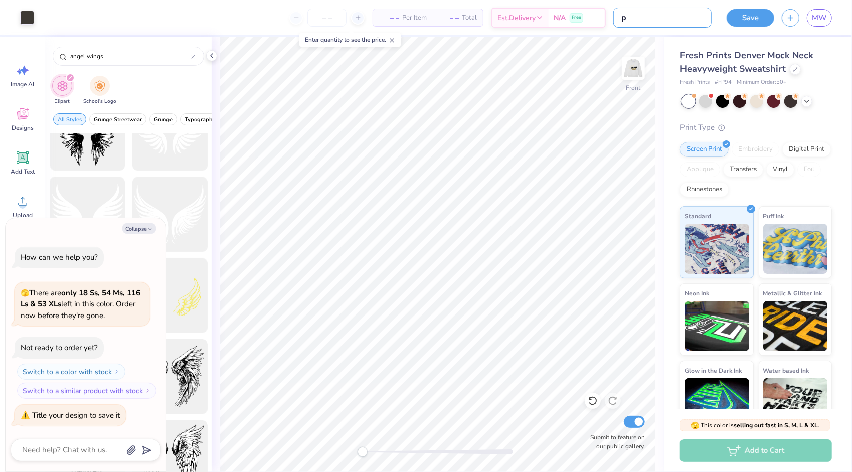
type input "pi"
type textarea "x"
type input "pi"
type textarea "x"
type input "pi p"
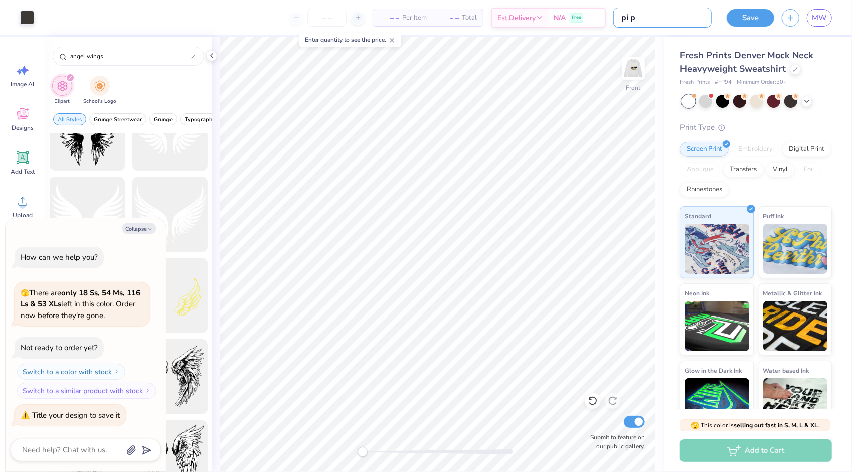
type textarea "x"
type input "pi ph"
type textarea "x"
type input "pi phi"
type textarea "x"
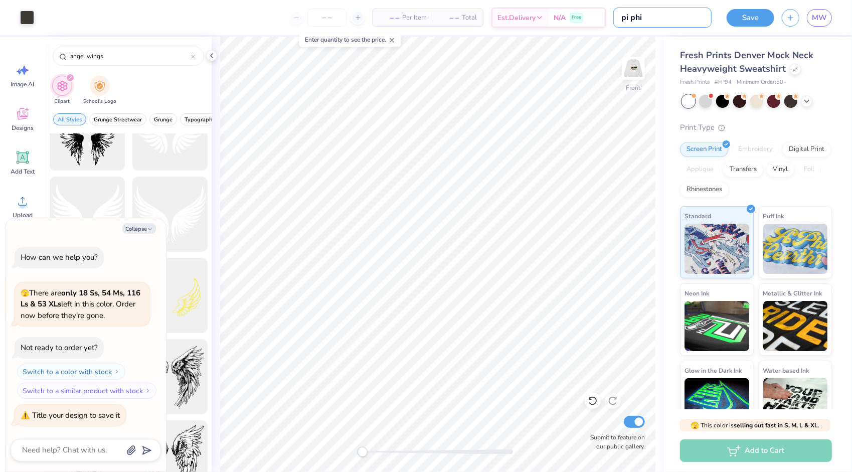
type input "pi phi"
type textarea "x"
type input "pi phi n"
type textarea "x"
type input "pi phi"
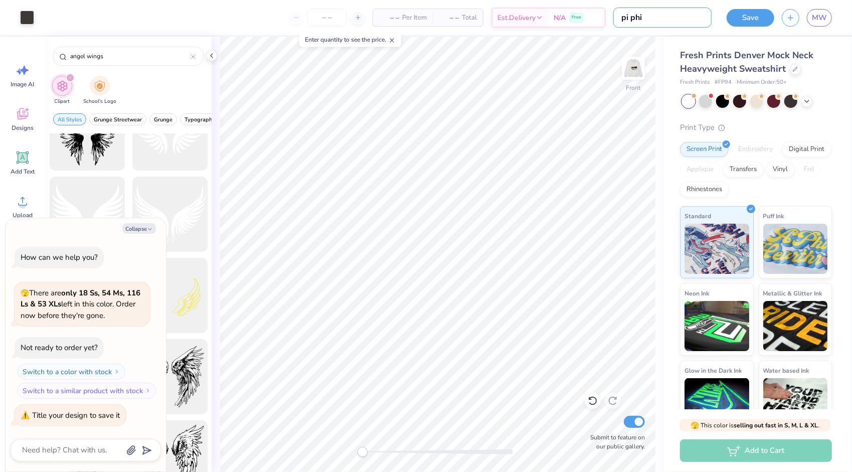
type textarea "x"
type input "pi phi a"
type textarea "x"
type input "pi phi an"
type textarea "x"
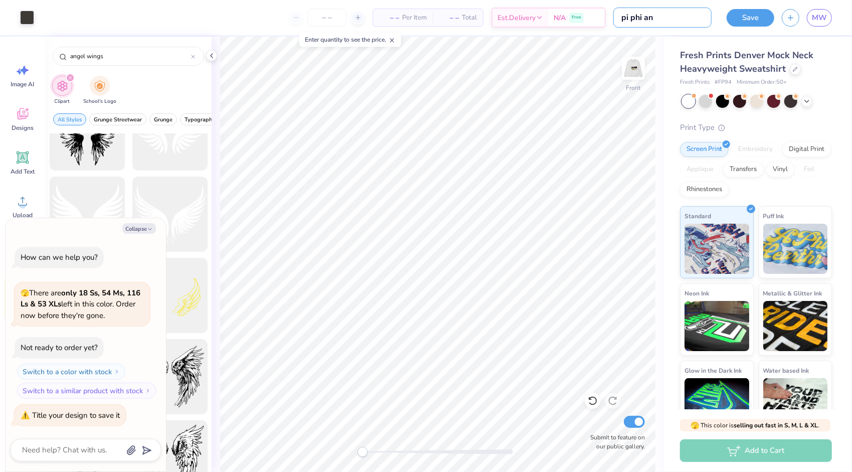
type input "pi phi ang"
type textarea "x"
type input "pi phi ange"
type textarea "x"
type input "pi phi angel"
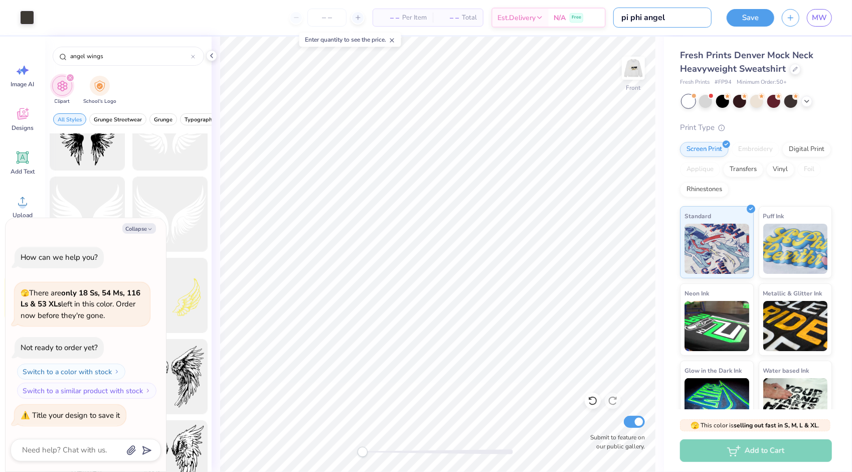
type textarea "x"
type input "pi phi angel"
click at [749, 13] on button "Save" at bounding box center [750, 17] width 48 height 18
type textarea "x"
click at [693, 18] on input "pi phi angel" at bounding box center [662, 18] width 98 height 20
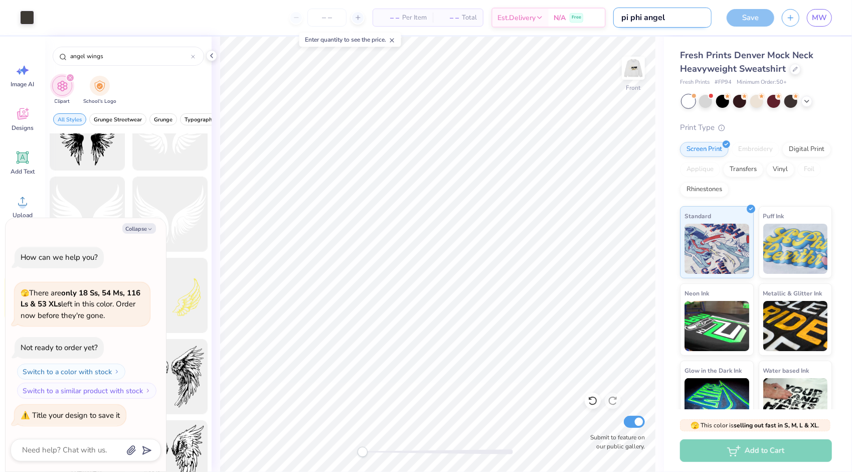
type input "pi phi ange"
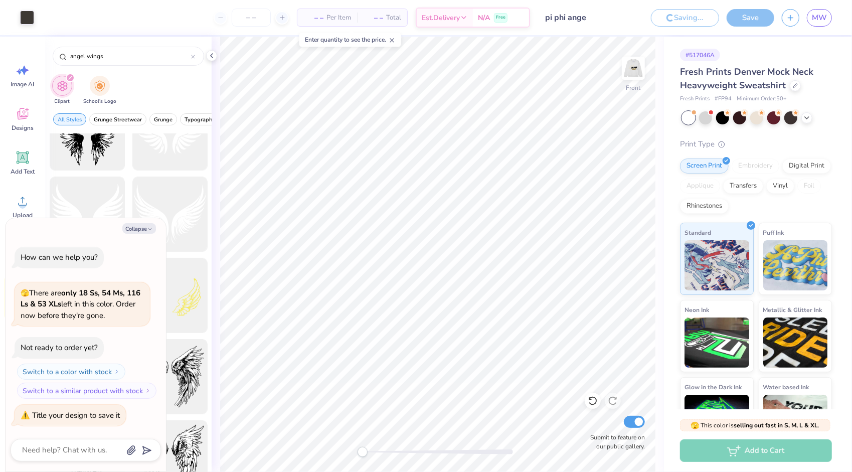
type textarea "x"
type input "pi phi angel"
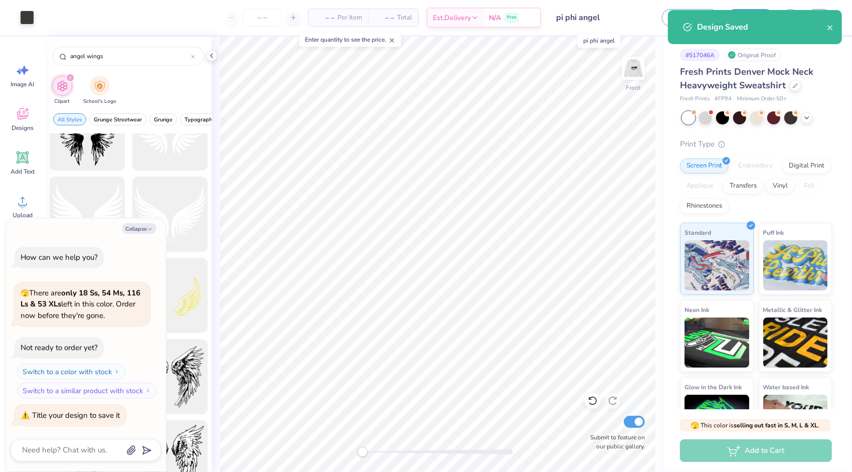
click at [596, 17] on input "pi phi angel" at bounding box center [598, 18] width 98 height 20
click at [602, 21] on input "pi phi angel" at bounding box center [598, 18] width 98 height 20
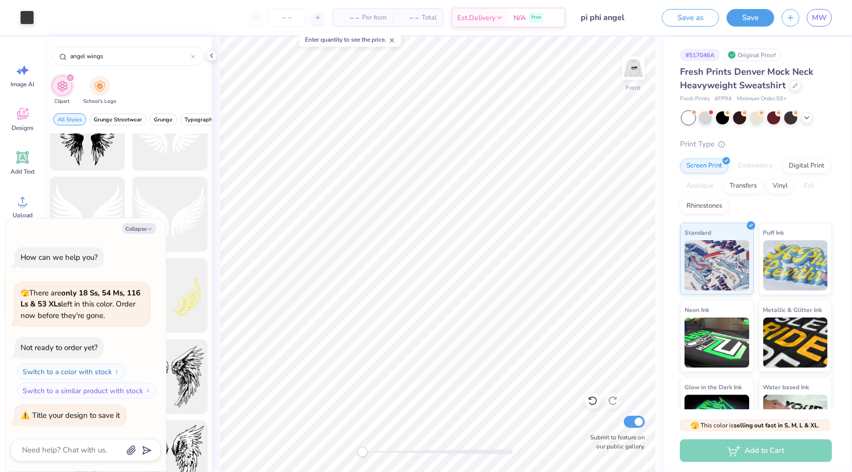
click at [830, 26] on div "Design Saved" at bounding box center [755, 31] width 178 height 46
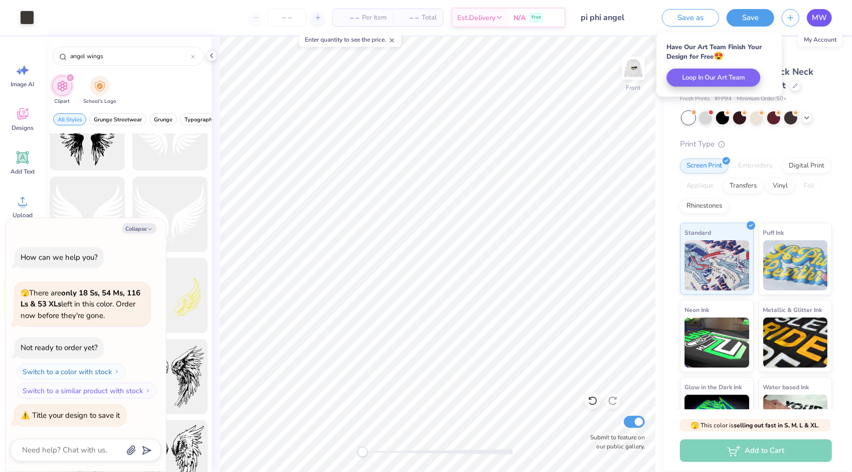
click at [821, 20] on span "MW" at bounding box center [819, 18] width 15 height 12
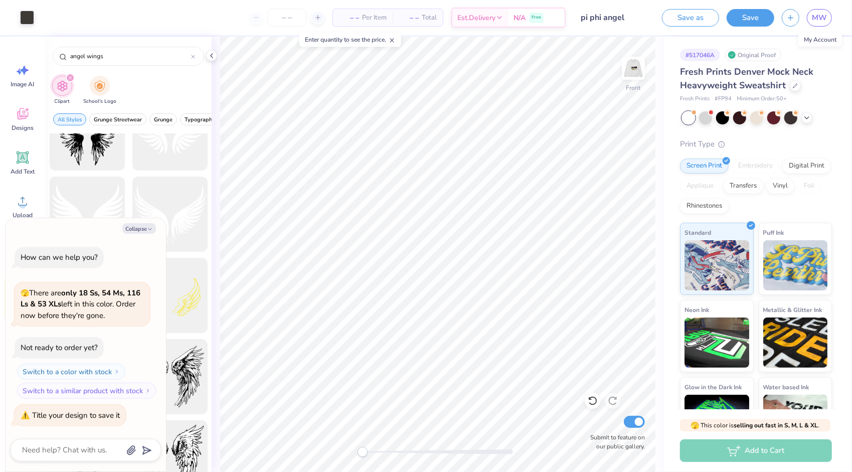
type textarea "x"
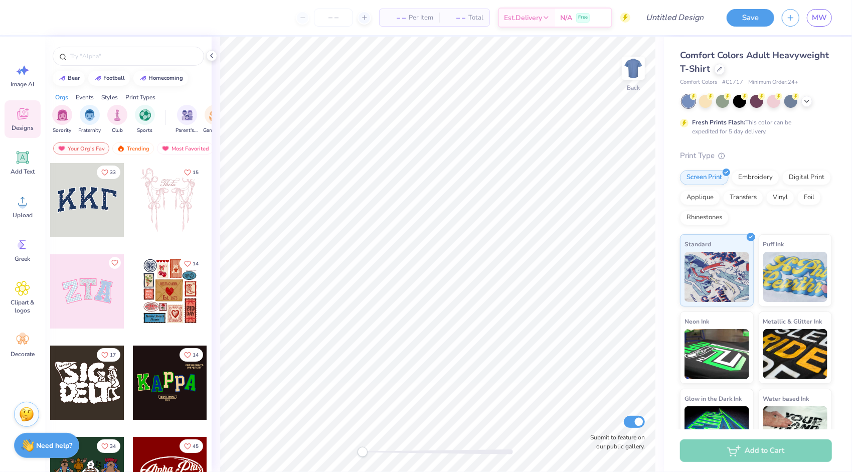
click at [810, 107] on div "Fresh Prints Flash: This color can be expedited for 5 day delivery." at bounding box center [756, 115] width 152 height 41
click at [808, 101] on icon at bounding box center [807, 100] width 8 height 8
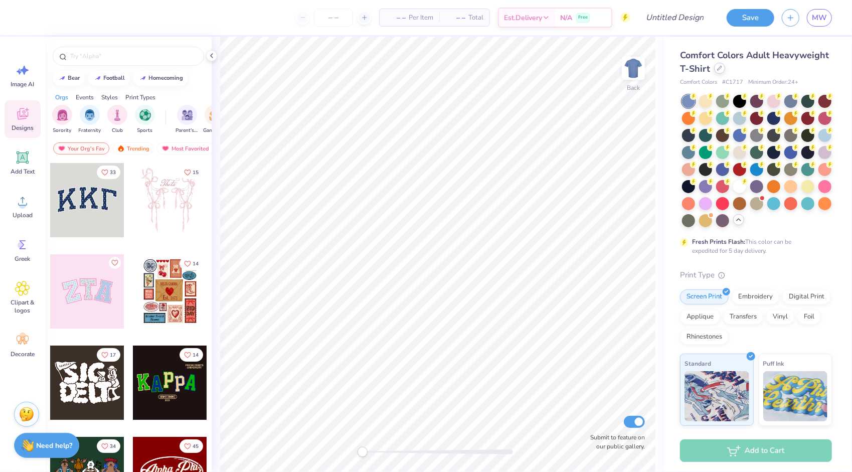
click at [722, 66] on icon at bounding box center [719, 68] width 5 height 5
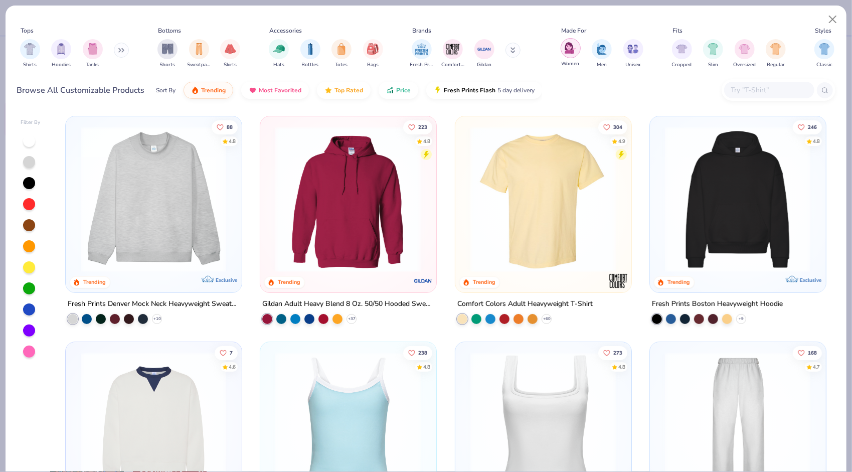
click at [571, 48] on img "filter for Women" at bounding box center [571, 48] width 12 height 12
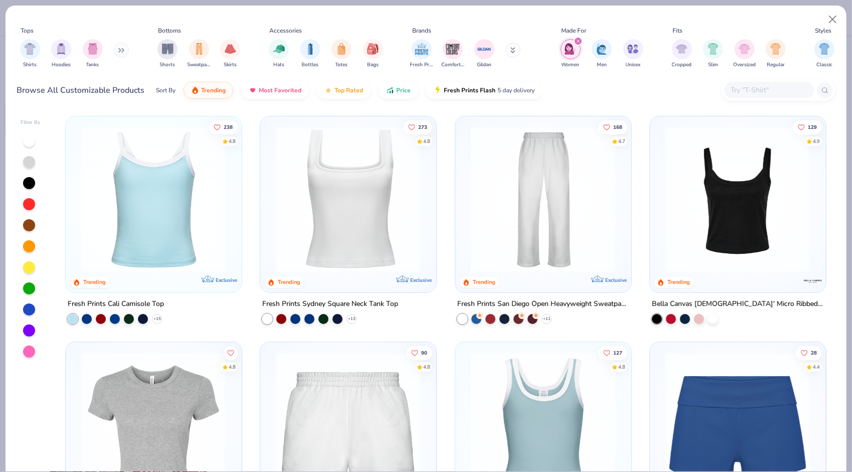
drag, startPoint x: 571, startPoint y: 48, endPoint x: 541, endPoint y: 196, distance: 150.8
click at [541, 196] on div "Tops Shirts Hoodies Tanks Bottoms Shorts Sweatpants Skirts Accessories Hats Bot…" at bounding box center [426, 238] width 842 height 467
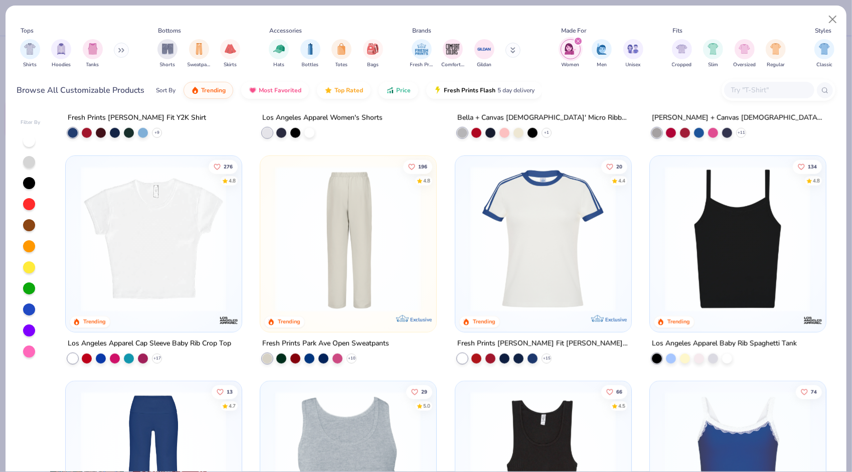
scroll to position [636, 0]
click at [195, 232] on img at bounding box center [153, 239] width 155 height 146
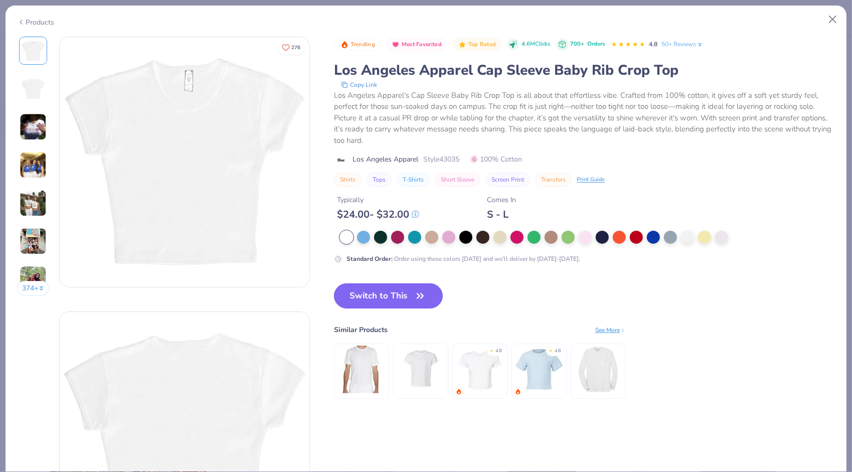
click at [402, 290] on button "Switch to This" at bounding box center [388, 295] width 109 height 25
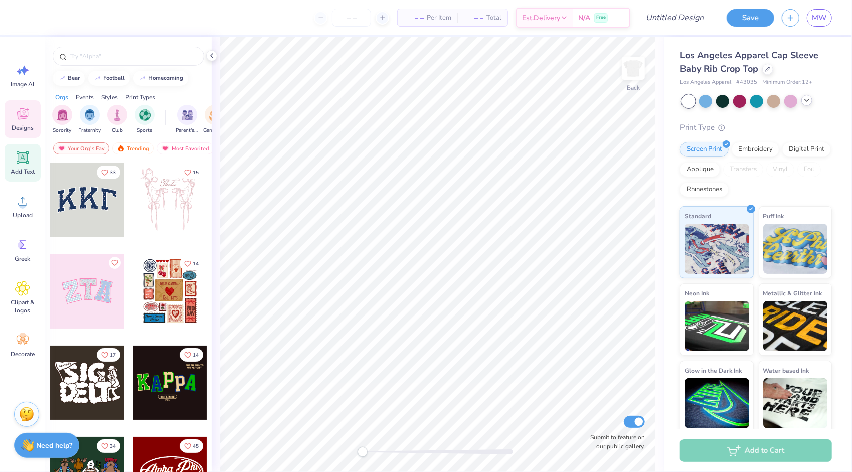
click at [27, 164] on icon at bounding box center [22, 157] width 15 height 15
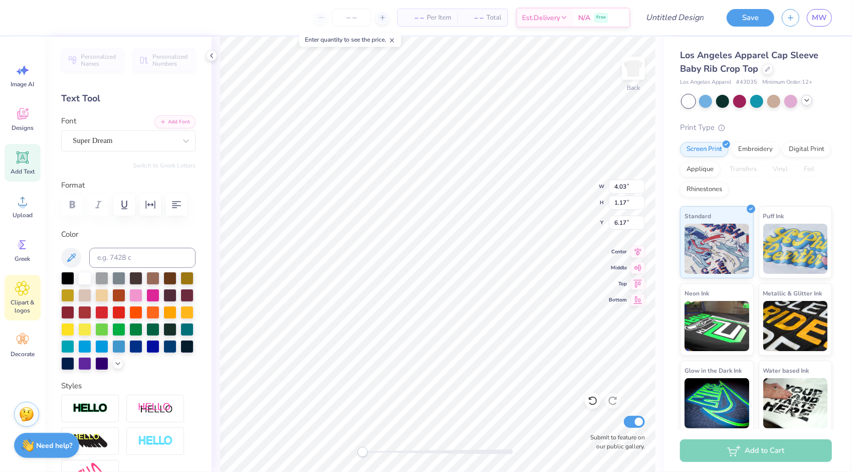
click at [23, 297] on div "Clipart & logos" at bounding box center [23, 298] width 36 height 46
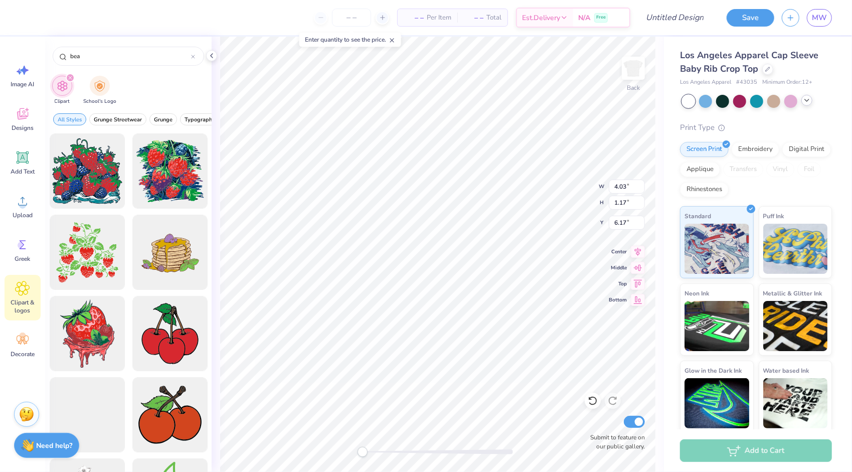
type input "bear"
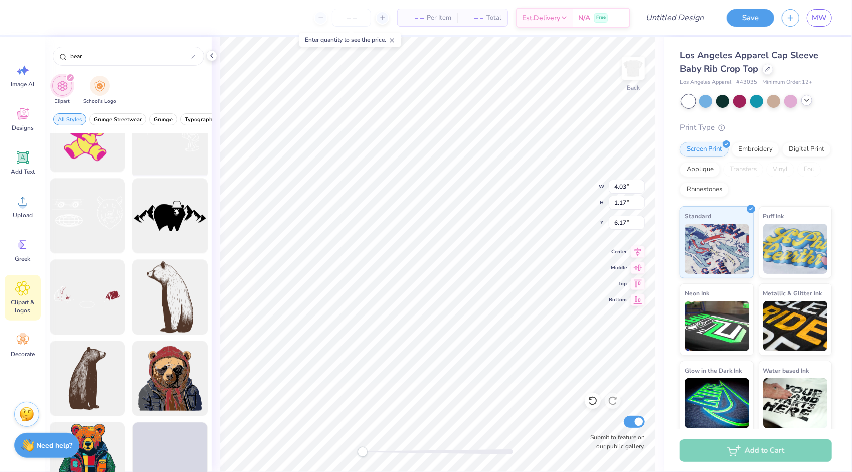
scroll to position [1742, 0]
click at [195, 58] on div at bounding box center [193, 56] width 4 height 9
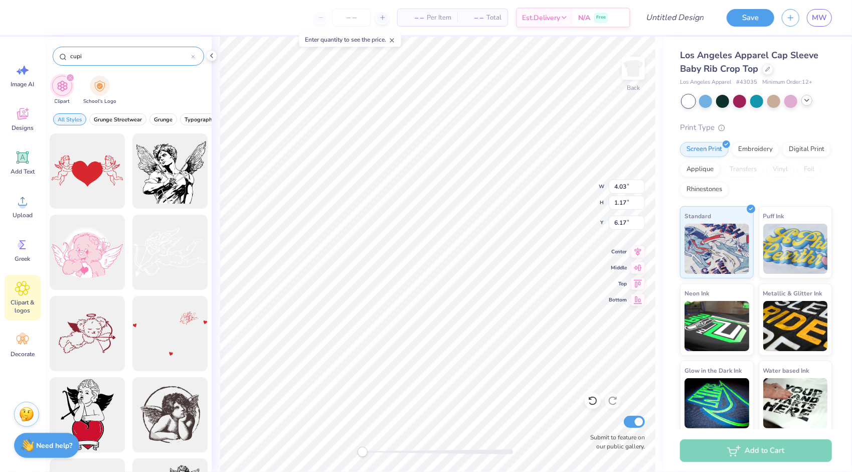
type input "cupi"
type textarea "T"
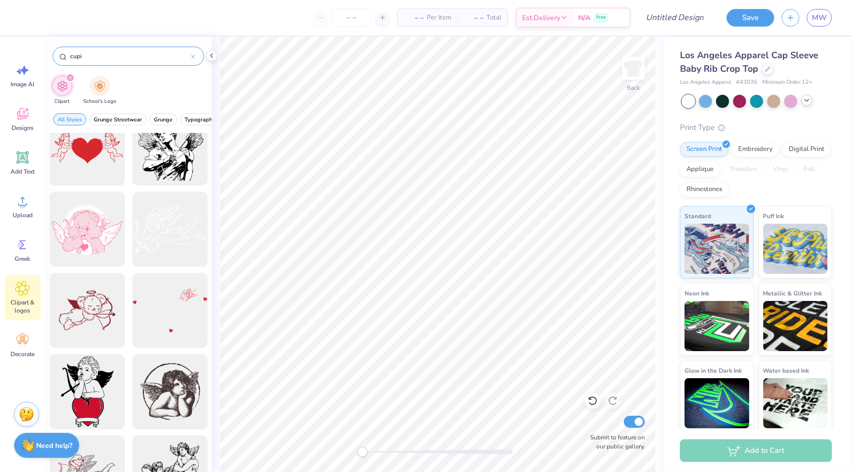
scroll to position [0, 0]
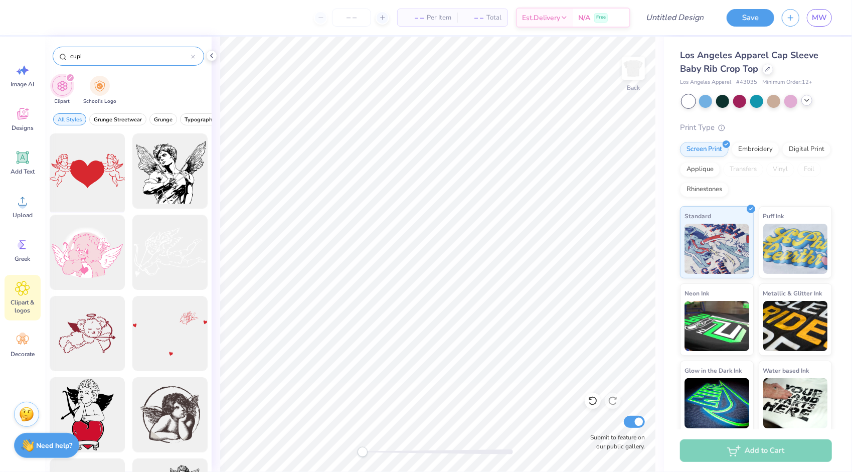
click at [70, 160] on div at bounding box center [87, 171] width 83 height 83
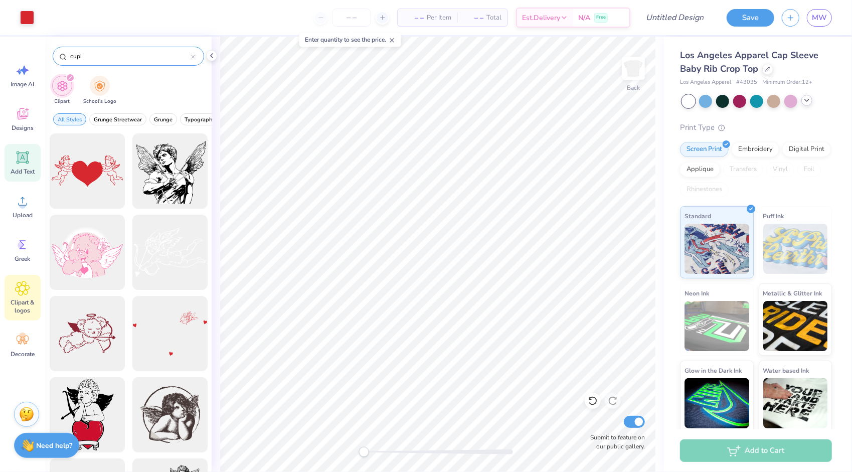
click at [18, 160] on icon at bounding box center [23, 158] width 10 height 10
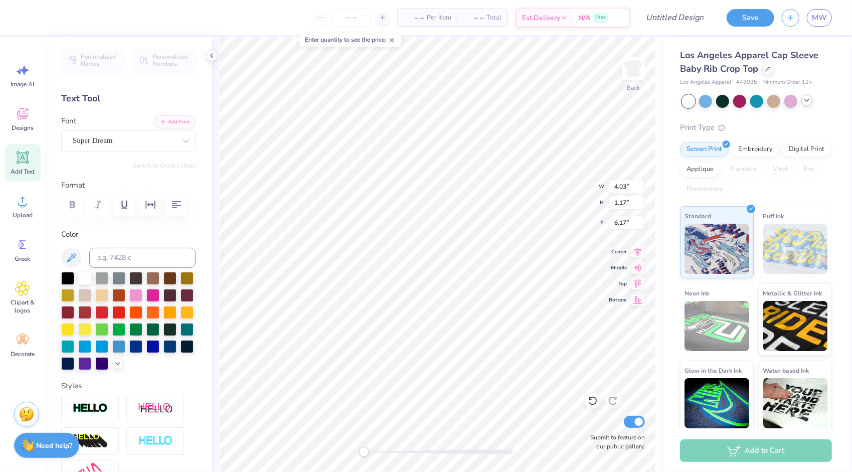
scroll to position [8, 2]
type textarea "P"
type textarea "Pi Phi"
click at [15, 253] on div "Greek" at bounding box center [23, 250] width 36 height 38
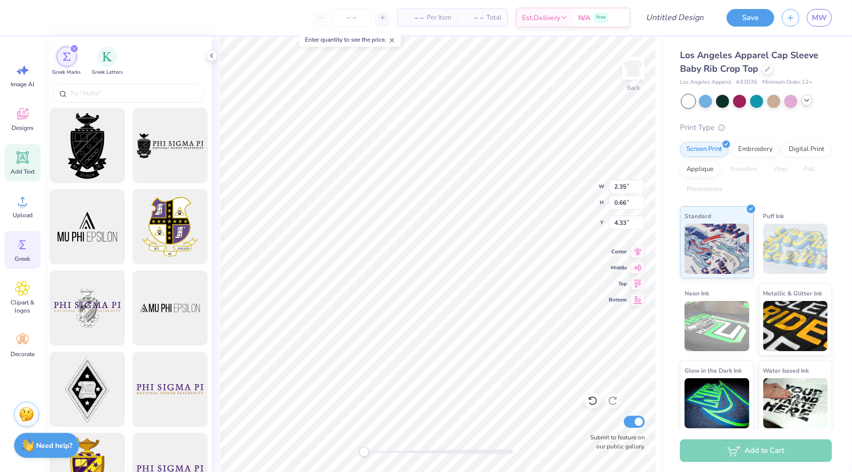
click at [27, 165] on div "Add Text" at bounding box center [23, 163] width 36 height 38
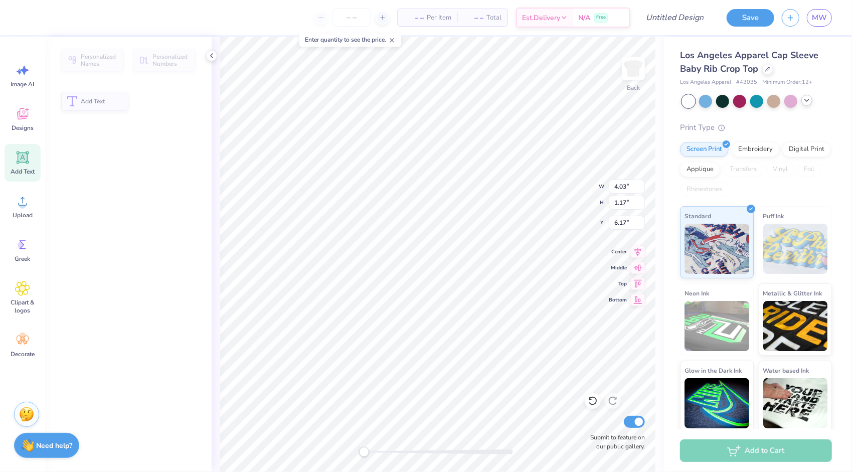
type input "4.03"
type input "1.17"
type input "6.17"
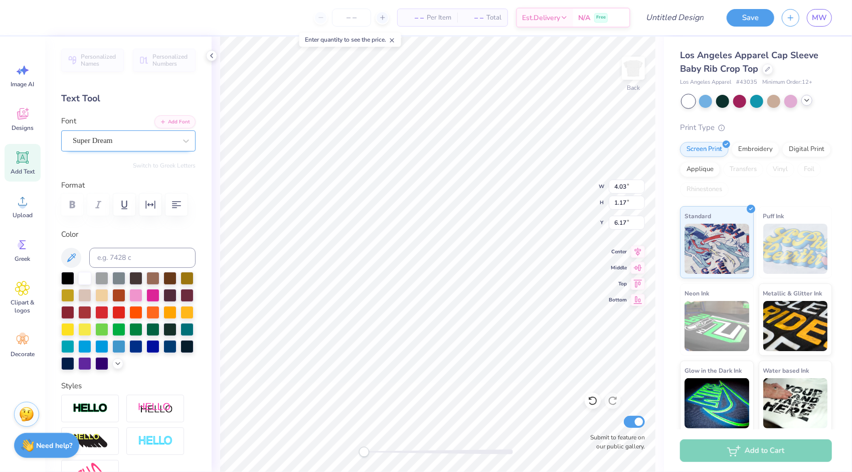
click at [98, 135] on div "Super Dream" at bounding box center [124, 141] width 105 height 16
type textarea "EXT"
click at [138, 137] on div "Super Dream" at bounding box center [124, 141] width 105 height 16
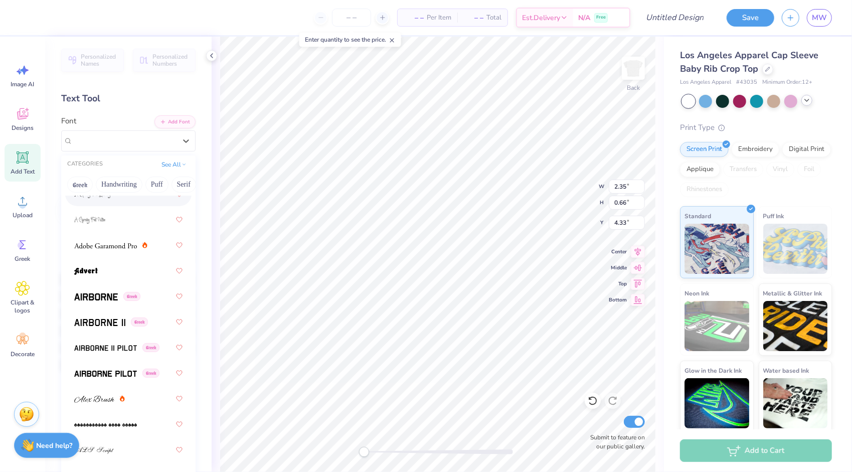
scroll to position [157, 0]
click at [92, 226] on div at bounding box center [128, 220] width 108 height 18
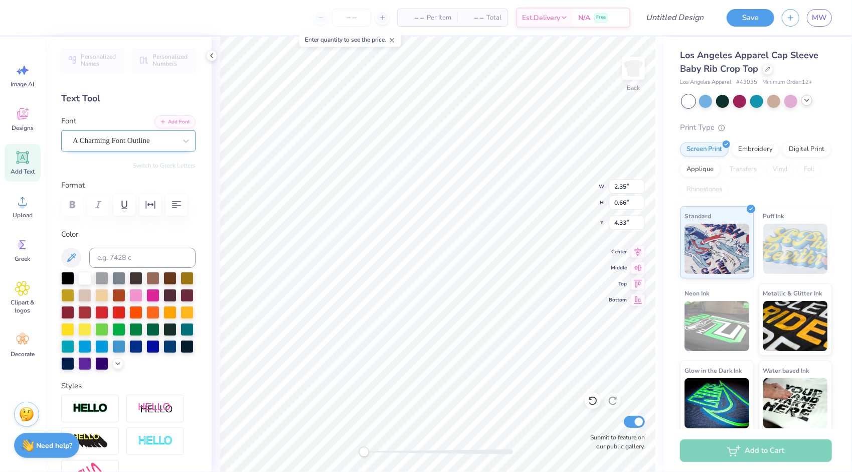
click at [126, 135] on div "A Charming Font Outline" at bounding box center [124, 141] width 105 height 16
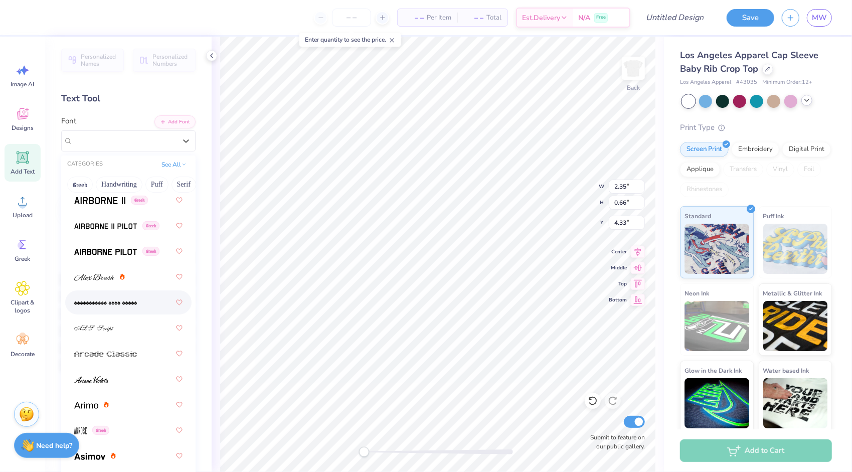
scroll to position [323, 0]
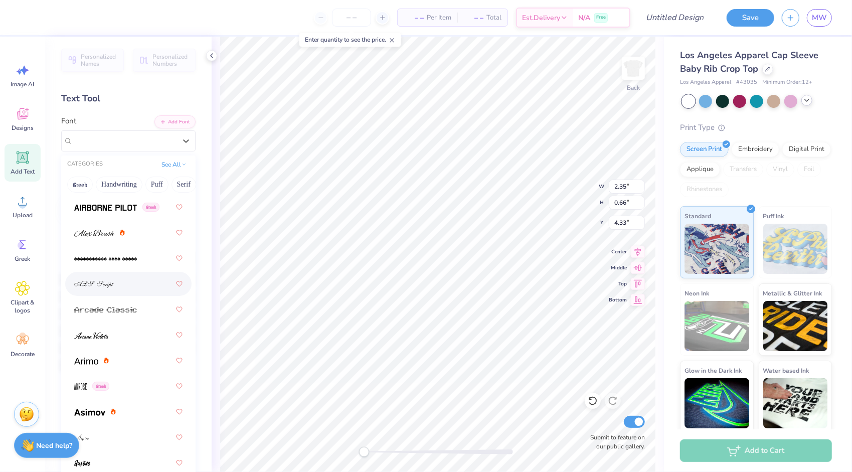
click at [117, 286] on div at bounding box center [128, 284] width 108 height 18
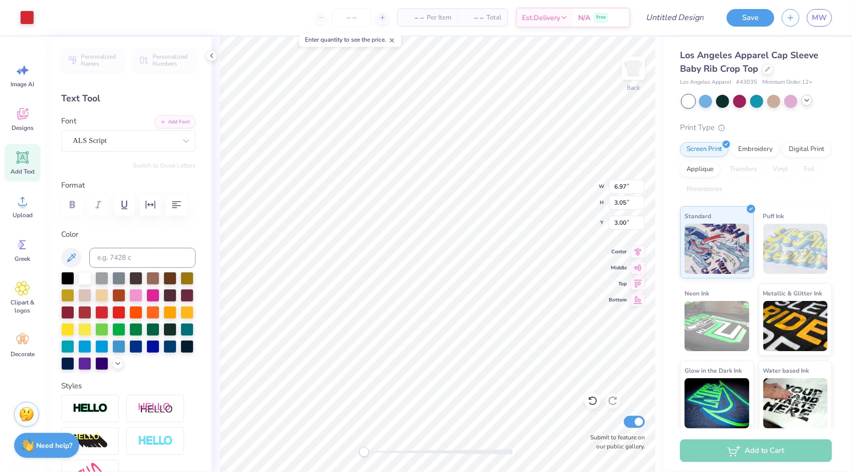
type input "2.62"
type input "0.66"
type input "4.19"
click at [70, 204] on div at bounding box center [128, 205] width 134 height 22
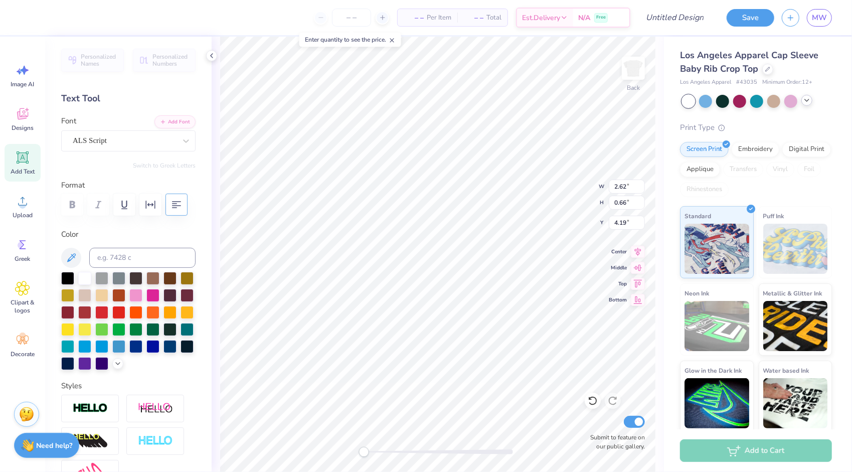
type textarea "PiPhi"
click at [24, 14] on div at bounding box center [27, 17] width 14 height 14
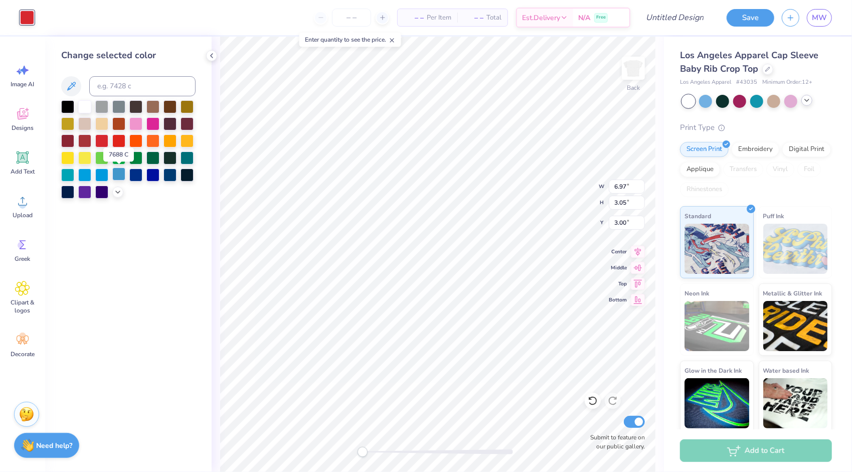
click at [116, 176] on div at bounding box center [118, 173] width 13 height 13
click at [118, 192] on icon at bounding box center [118, 191] width 8 height 8
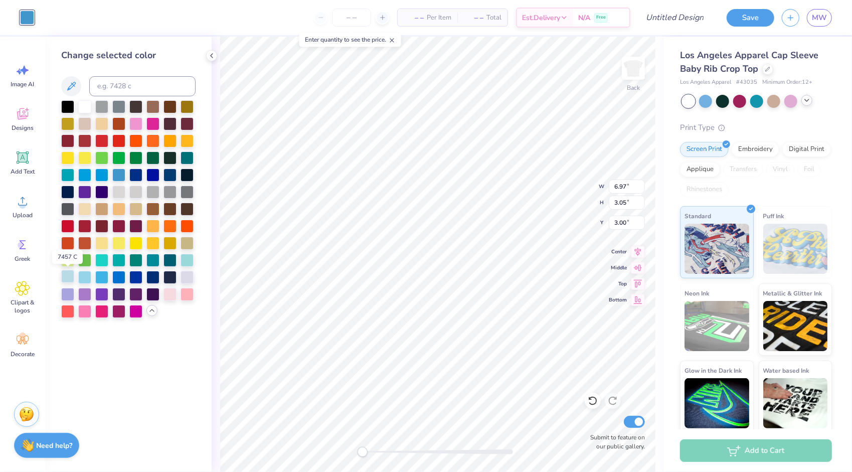
click at [65, 277] on div at bounding box center [67, 276] width 13 height 13
click at [66, 279] on div at bounding box center [67, 276] width 13 height 13
click at [118, 175] on div at bounding box center [118, 173] width 13 height 13
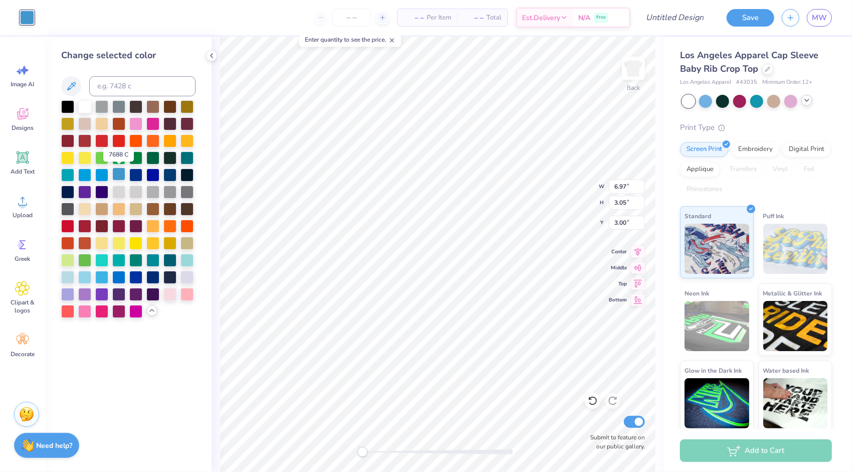
click at [118, 174] on div at bounding box center [118, 173] width 13 height 13
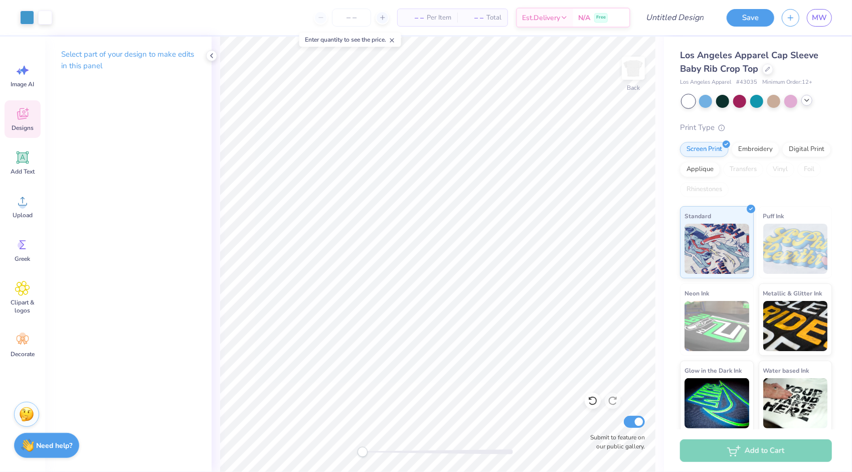
click at [8, 136] on div "Designs" at bounding box center [23, 119] width 36 height 38
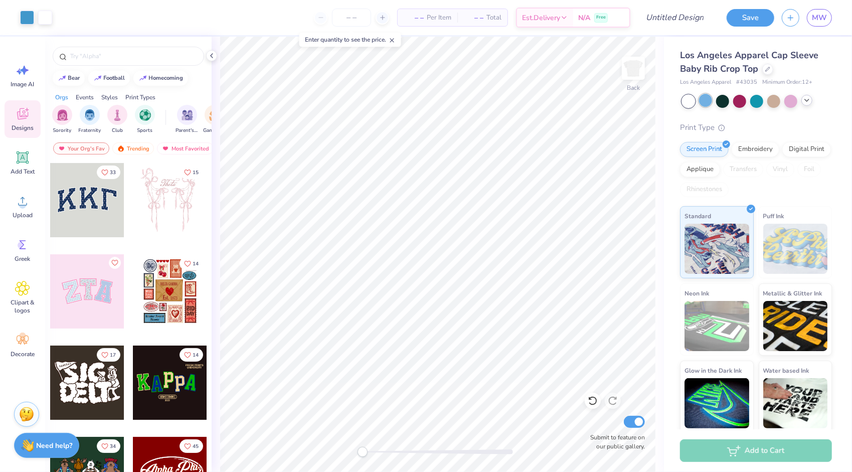
click at [707, 104] on div at bounding box center [705, 100] width 13 height 13
click at [705, 104] on div at bounding box center [705, 100] width 13 height 13
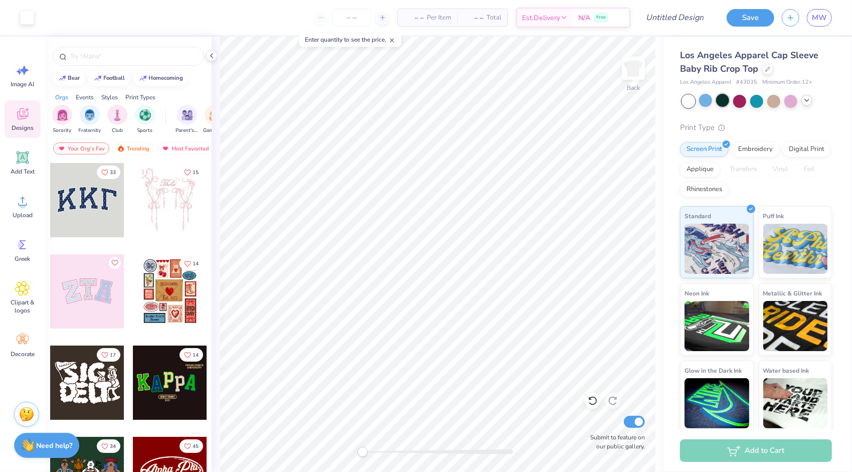
click at [725, 99] on div at bounding box center [722, 100] width 13 height 13
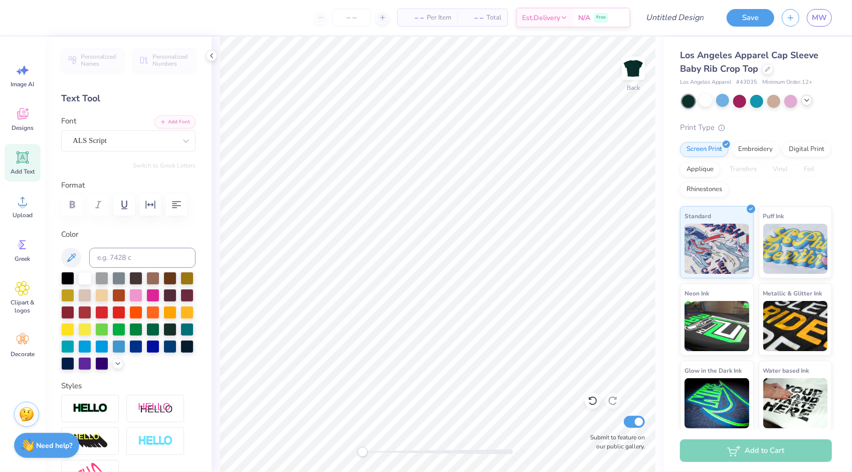
click at [807, 100] on icon at bounding box center [807, 100] width 8 height 8
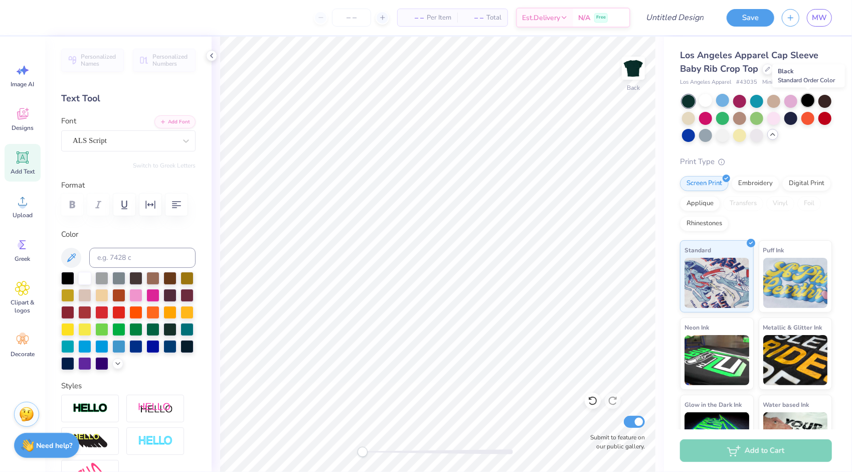
click at [809, 103] on div at bounding box center [807, 100] width 13 height 13
click at [17, 217] on span "Upload" at bounding box center [23, 215] width 20 height 8
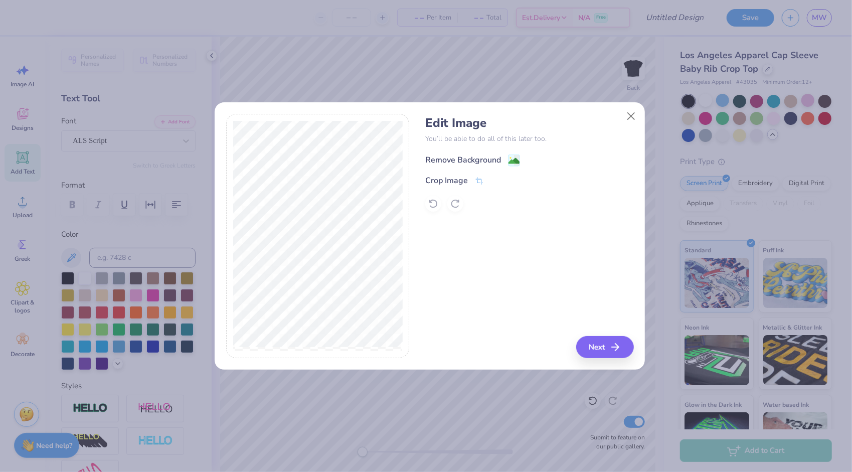
click at [517, 159] on image at bounding box center [513, 160] width 11 height 11
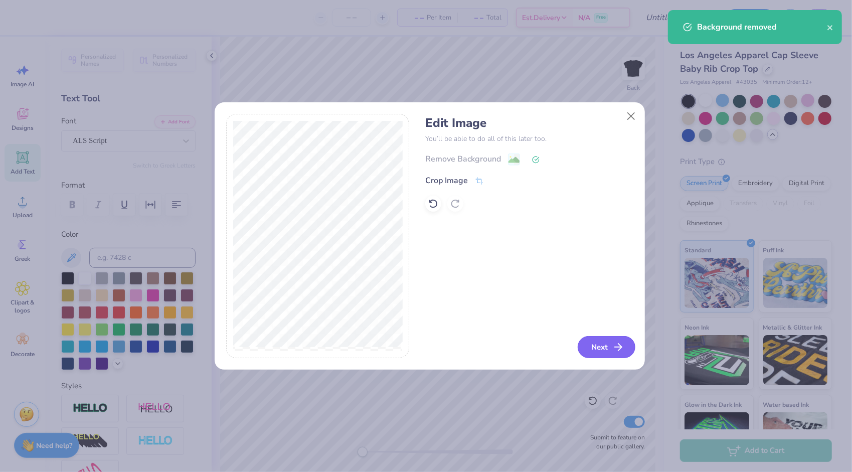
click at [600, 349] on button "Next" at bounding box center [607, 347] width 58 height 22
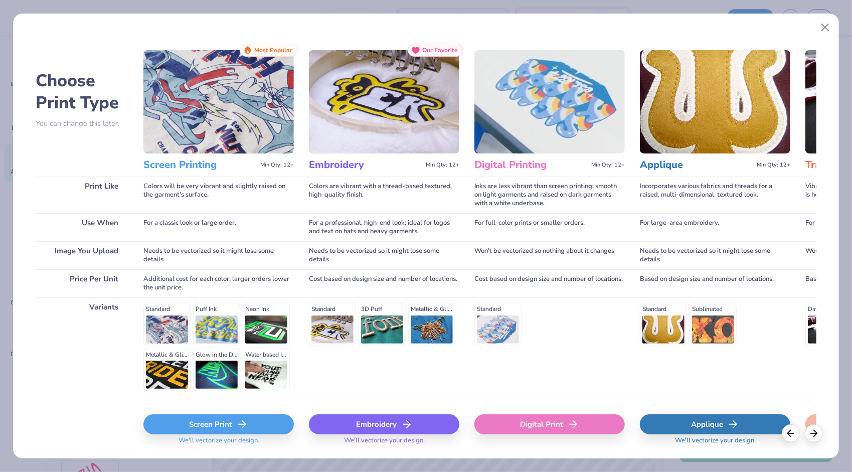
click at [237, 425] on icon at bounding box center [242, 424] width 12 height 12
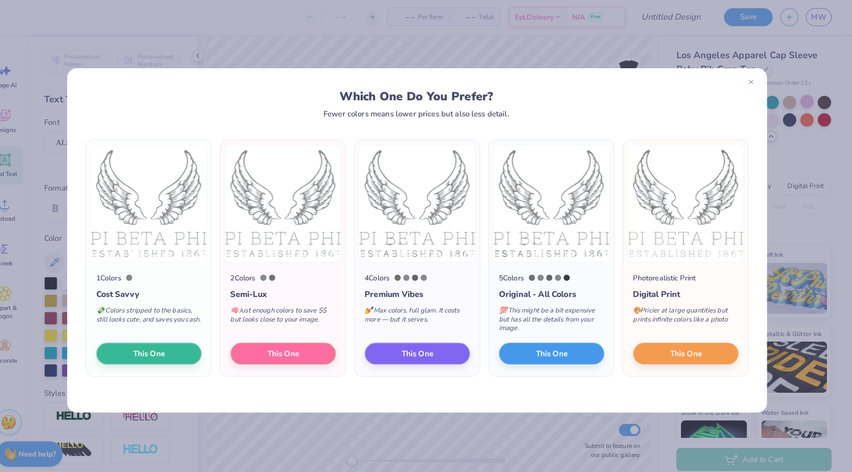
scroll to position [0, 0]
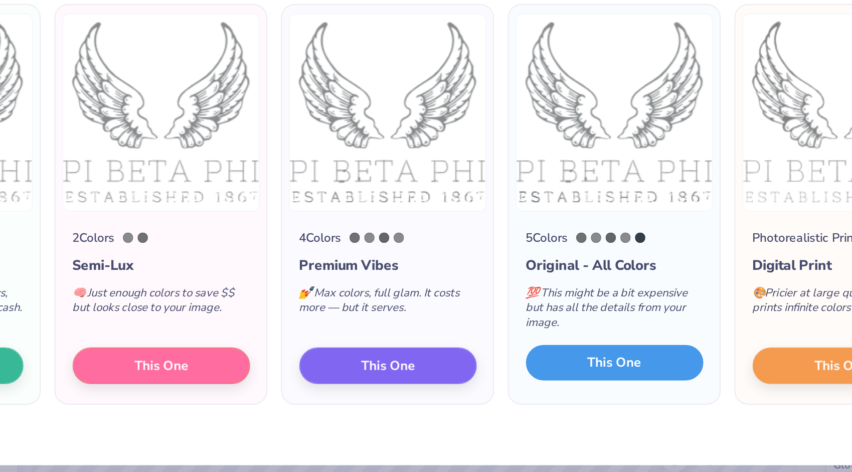
click at [541, 343] on button "This One" at bounding box center [557, 345] width 103 height 21
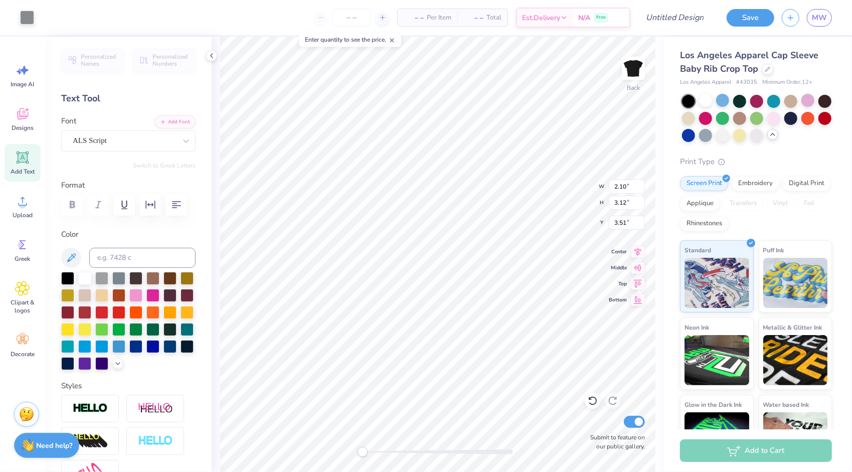
click at [553, 192] on div "Back W 2.10 2.10 " H 3.12 3.12 " Y 3.51 3.51 " Center Middle Top Bottom Submit …" at bounding box center [438, 254] width 452 height 435
click at [85, 277] on div at bounding box center [84, 277] width 13 height 13
click at [18, 212] on span "Upload" at bounding box center [23, 215] width 20 height 8
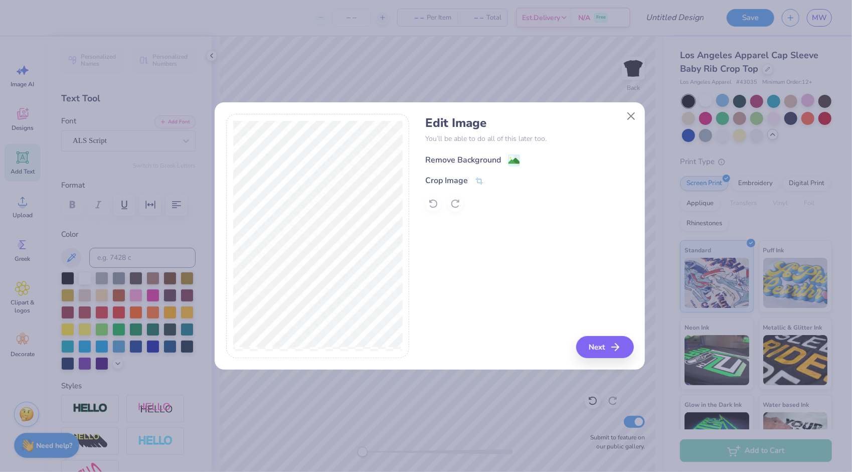
click at [516, 162] on image at bounding box center [513, 160] width 11 height 11
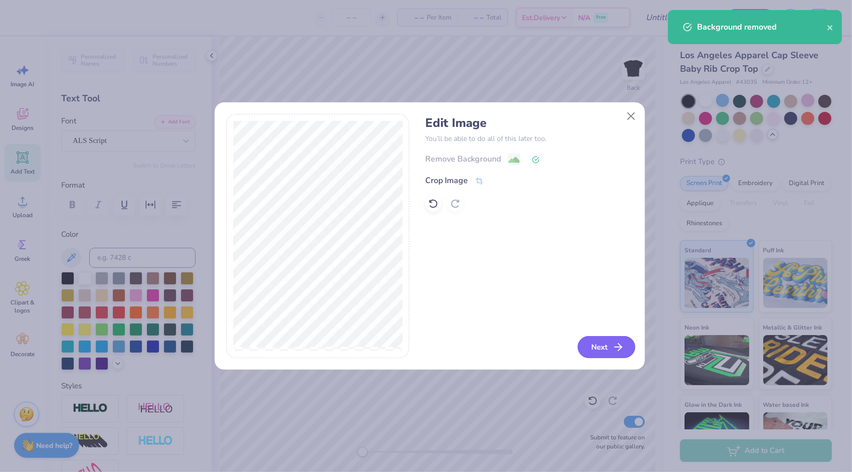
drag, startPoint x: 605, startPoint y: 345, endPoint x: 624, endPoint y: 347, distance: 18.7
click at [624, 347] on button "Next" at bounding box center [607, 347] width 58 height 22
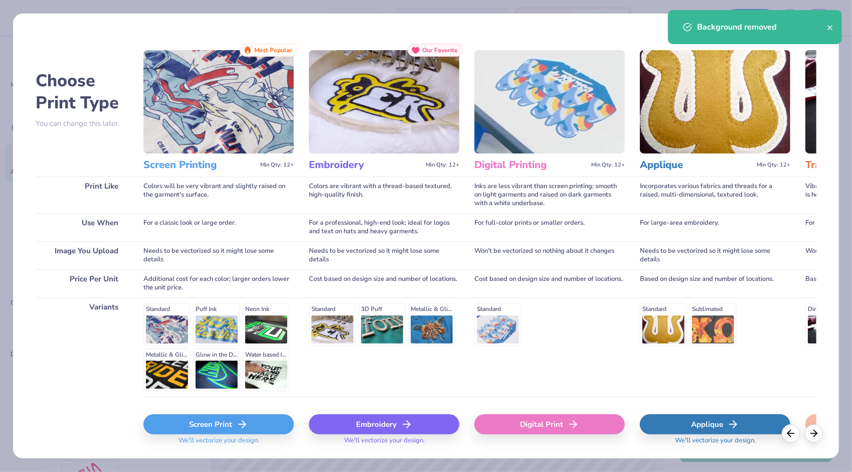
click at [232, 420] on div "Screen Print" at bounding box center [218, 424] width 150 height 20
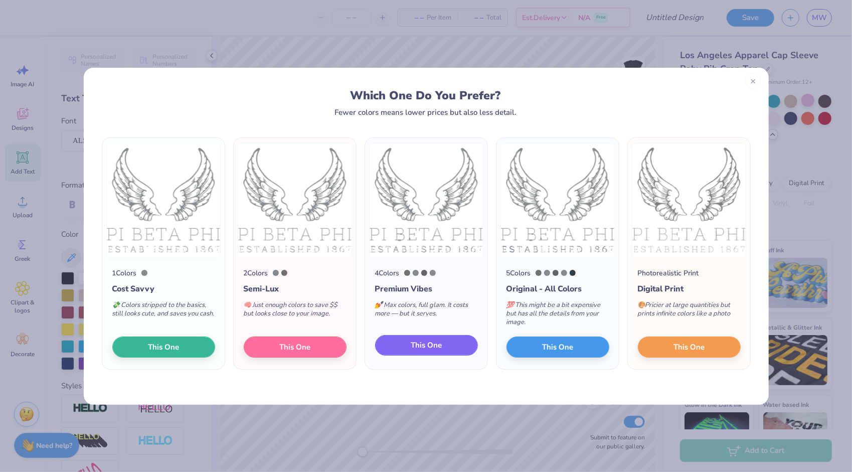
click at [431, 343] on span "This One" at bounding box center [426, 345] width 31 height 12
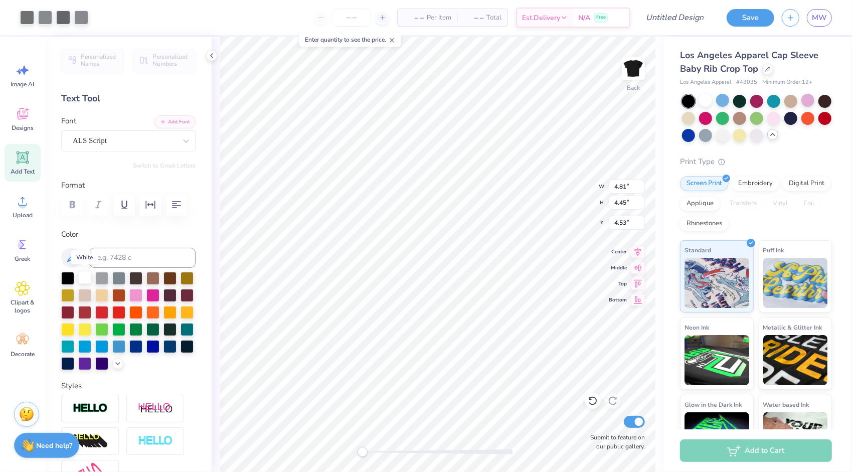
click at [83, 280] on div at bounding box center [84, 277] width 13 height 13
click at [65, 277] on div at bounding box center [67, 277] width 13 height 13
click at [86, 277] on div at bounding box center [84, 277] width 13 height 13
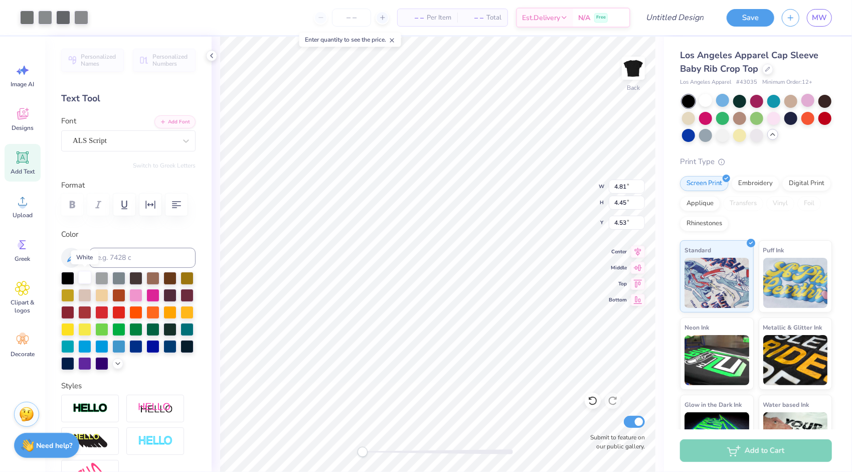
click at [86, 277] on div at bounding box center [84, 277] width 13 height 13
click at [87, 278] on div at bounding box center [84, 277] width 13 height 13
click at [86, 278] on div at bounding box center [84, 277] width 13 height 13
click at [120, 138] on div "ALS Script" at bounding box center [124, 141] width 105 height 16
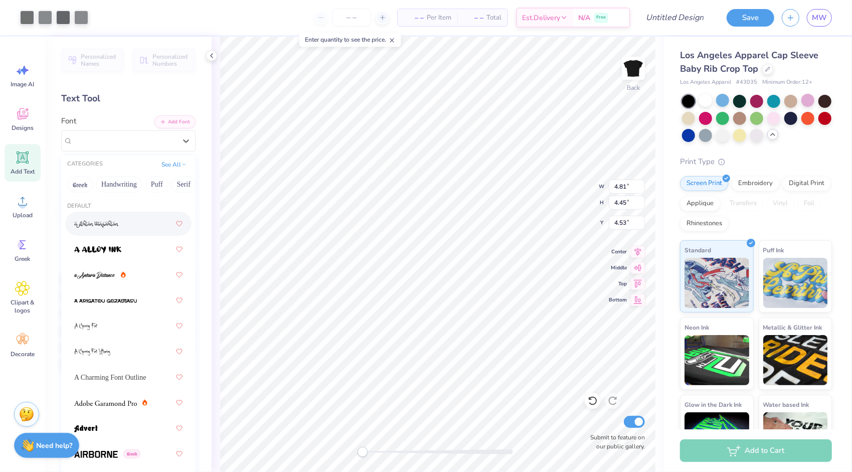
click at [124, 115] on div "Font option a Ahlan Wasahlan focused, 1 of 311. 311 results available. Use Up a…" at bounding box center [128, 133] width 134 height 36
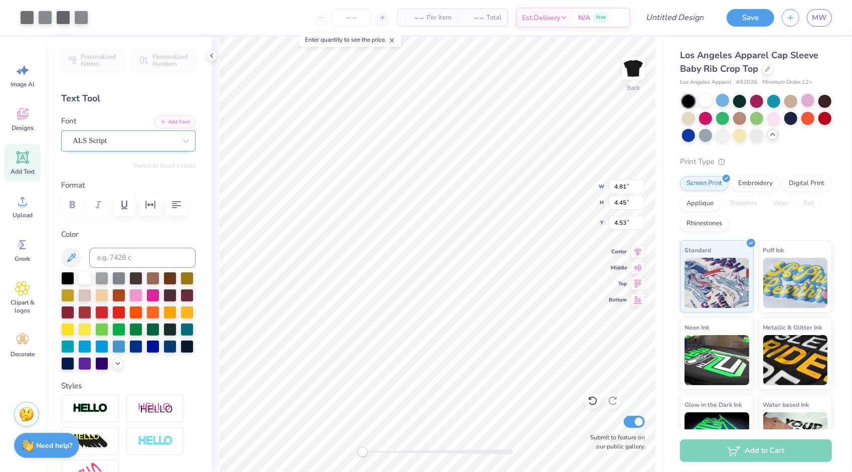
click at [112, 140] on div "ALS Script" at bounding box center [124, 141] width 105 height 16
click at [116, 91] on div "Personalized Names Personalized Numbers Text Tool Add Font Font ALS Script Swit…" at bounding box center [128, 254] width 166 height 435
type input "2.30"
click at [87, 277] on div at bounding box center [84, 277] width 13 height 13
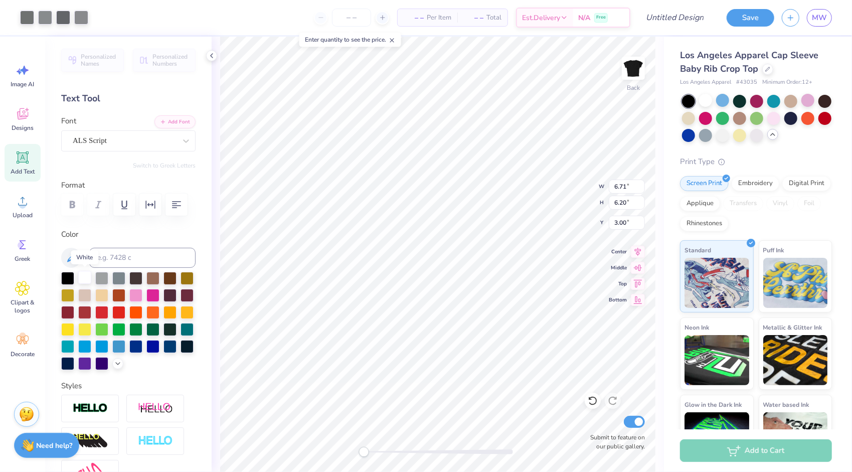
click at [87, 277] on div at bounding box center [84, 277] width 13 height 13
click at [705, 105] on div at bounding box center [705, 100] width 13 height 13
click at [84, 278] on div at bounding box center [84, 277] width 13 height 13
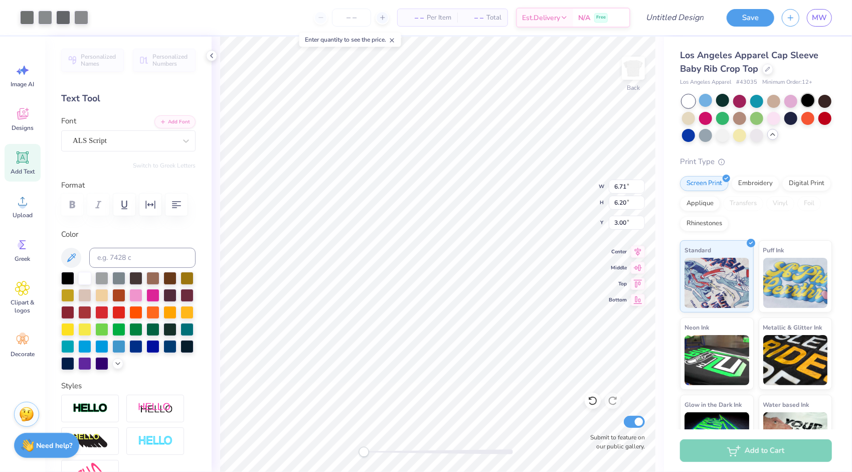
click at [806, 100] on div at bounding box center [807, 100] width 13 height 13
click at [124, 137] on div "ALS Script" at bounding box center [124, 141] width 105 height 16
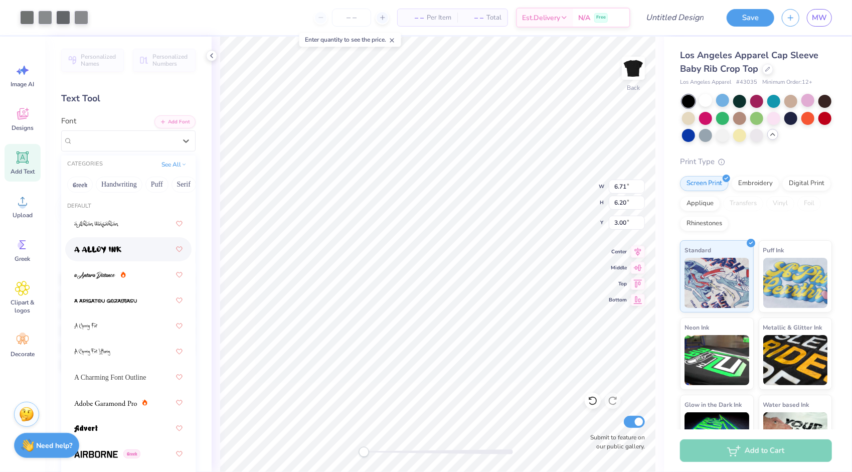
click at [103, 252] on img at bounding box center [97, 249] width 47 height 7
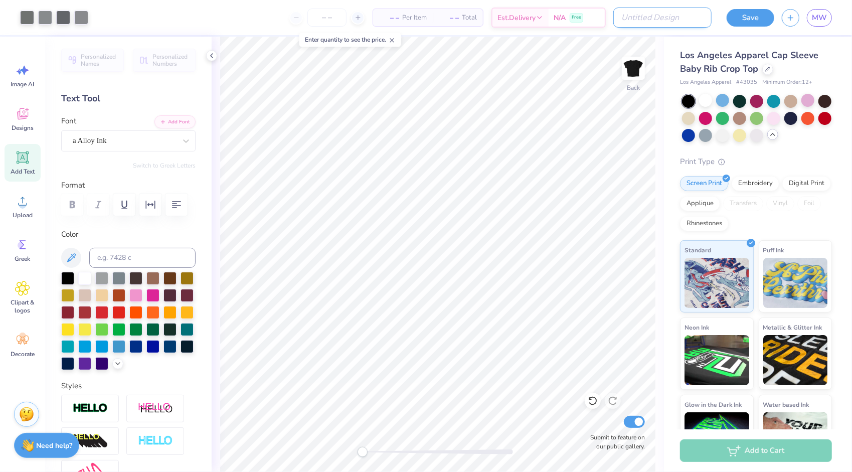
click at [698, 21] on input "Design Title" at bounding box center [662, 18] width 98 height 20
type input "Pi Phi Baby Tee"
click at [757, 16] on button "Save" at bounding box center [750, 17] width 48 height 18
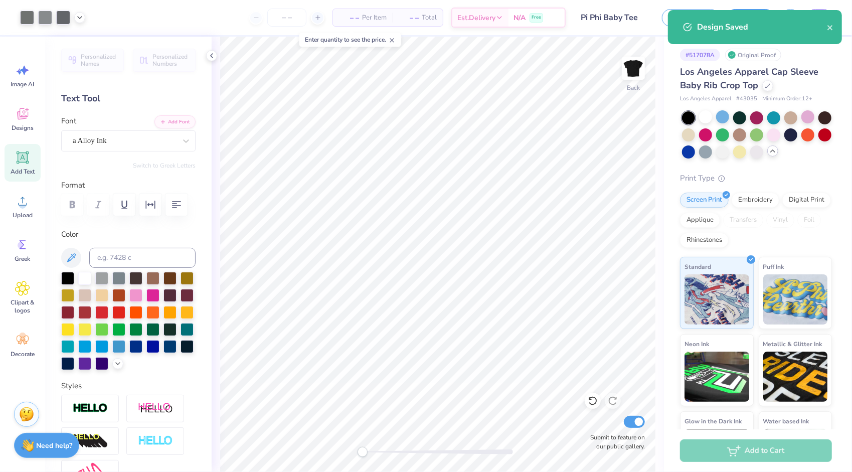
click at [837, 62] on body "Art colors – – Per Item – – Total Est. Delivery N/A Free Design Title Pi Phi Ba…" at bounding box center [426, 236] width 852 height 472
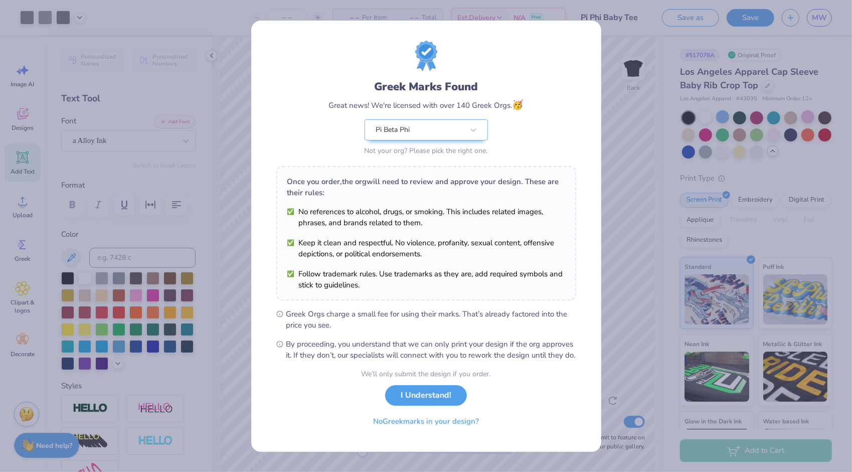
click at [261, 109] on div "Greek Marks Found Great news! We're licensed with over 140 Greek Orgs. 🥳 Pi Bet…" at bounding box center [426, 236] width 350 height 431
click at [400, 403] on button "I Understand!" at bounding box center [426, 393] width 82 height 21
